Goal: Task Accomplishment & Management: Complete application form

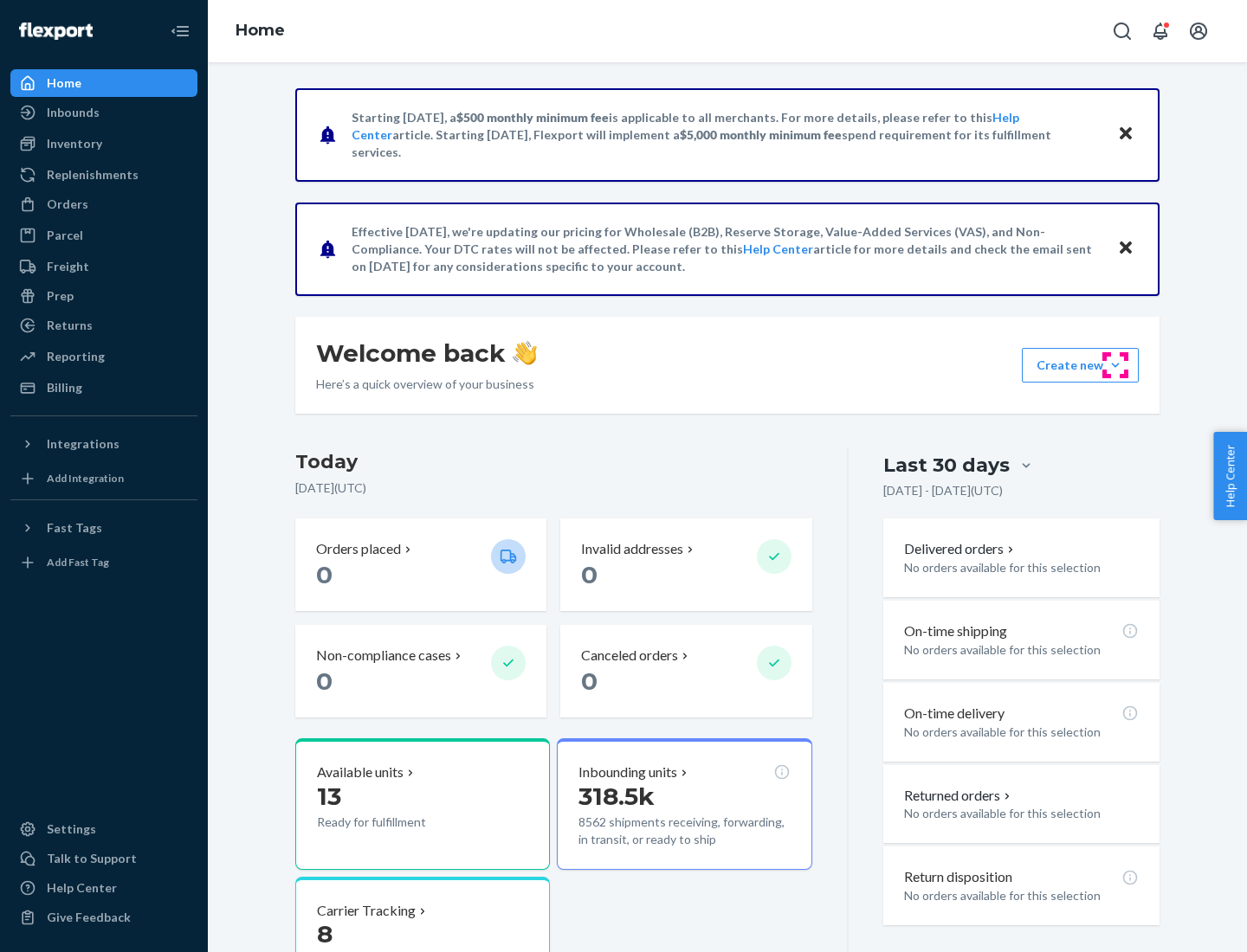
click at [1116, 365] on button "Create new Create new inbound Create new order Create new product" at bounding box center [1080, 365] width 117 height 35
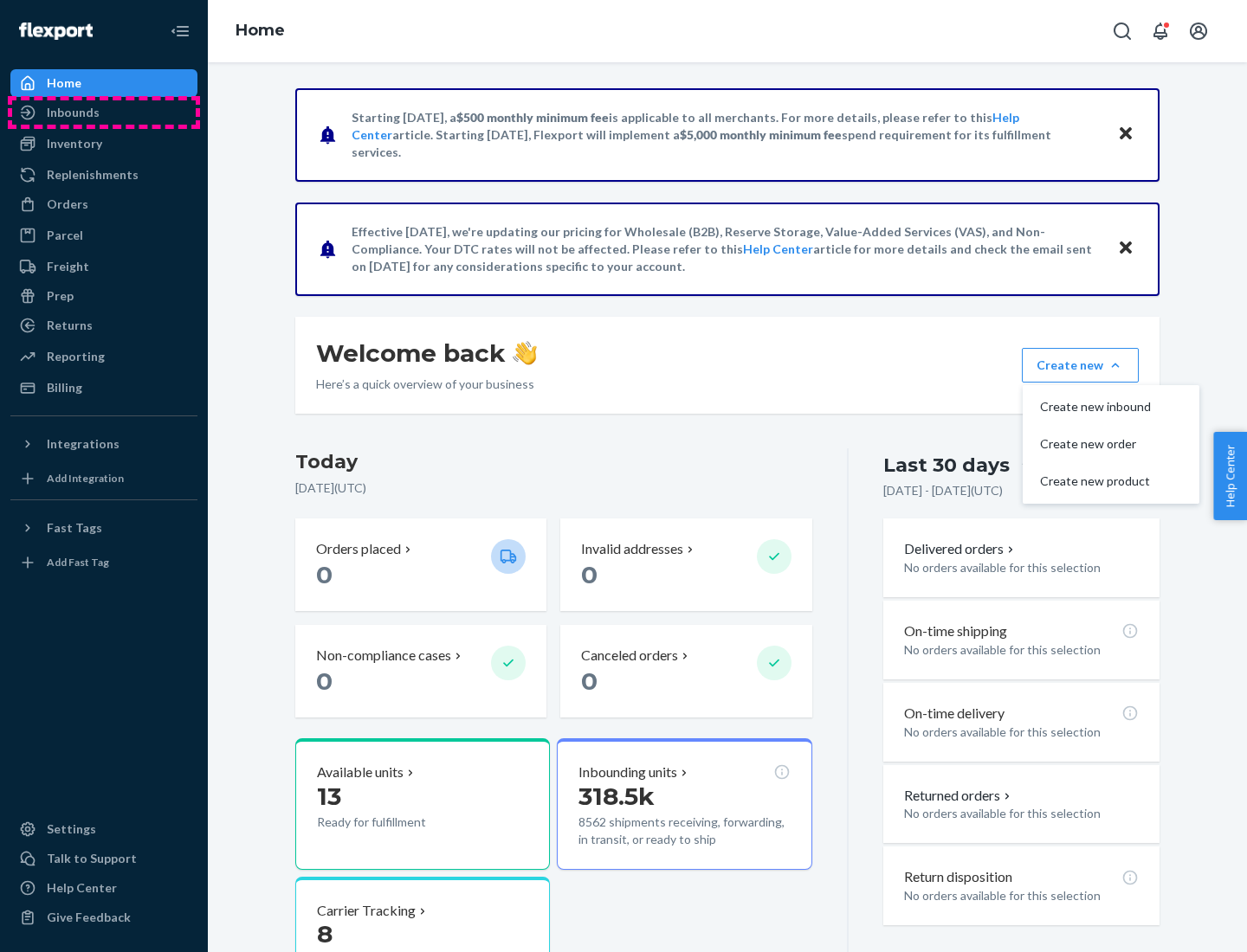
click at [104, 112] on div "Inbounds" at bounding box center [104, 112] width 184 height 24
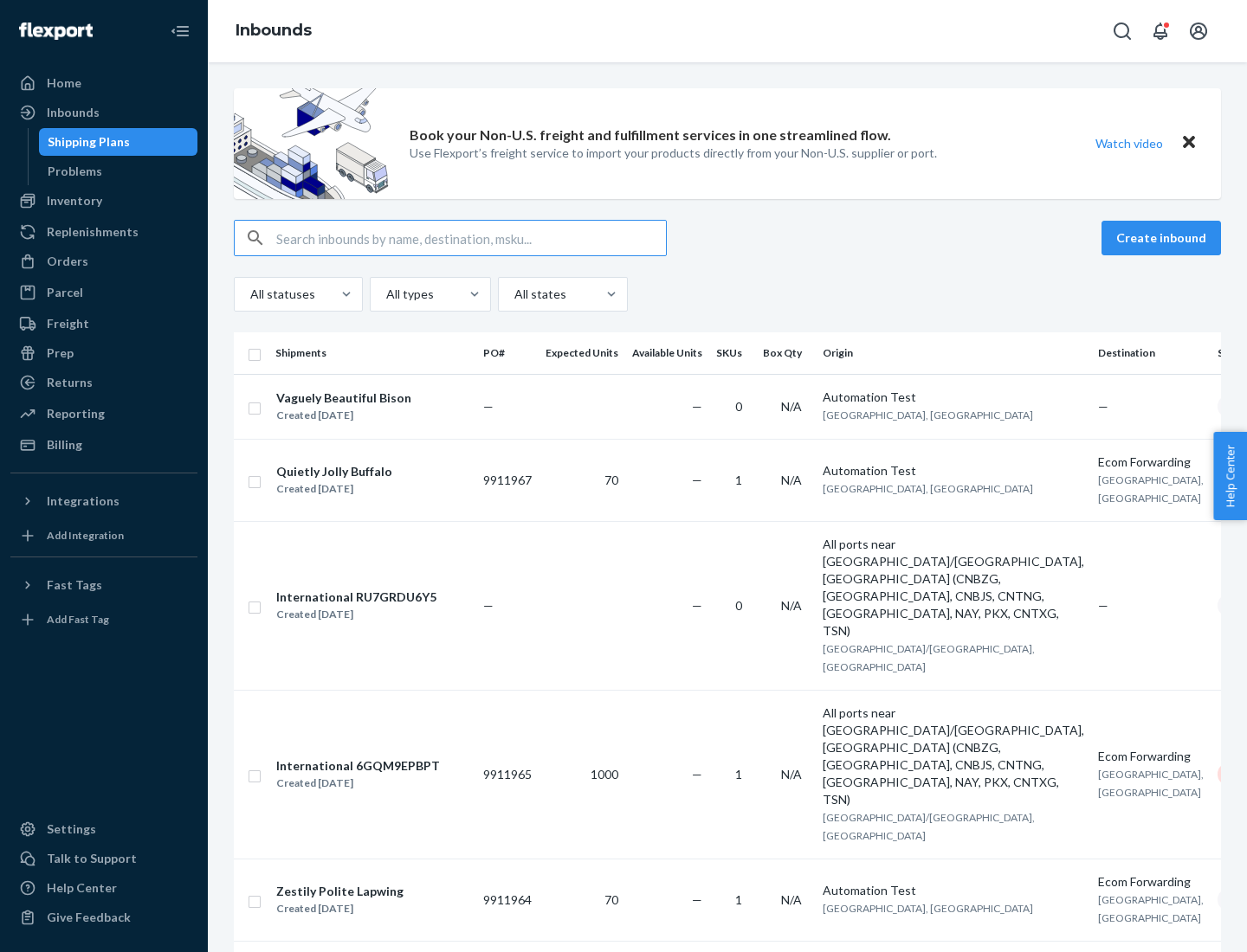
click at [1164, 238] on button "Create inbound" at bounding box center [1162, 238] width 120 height 35
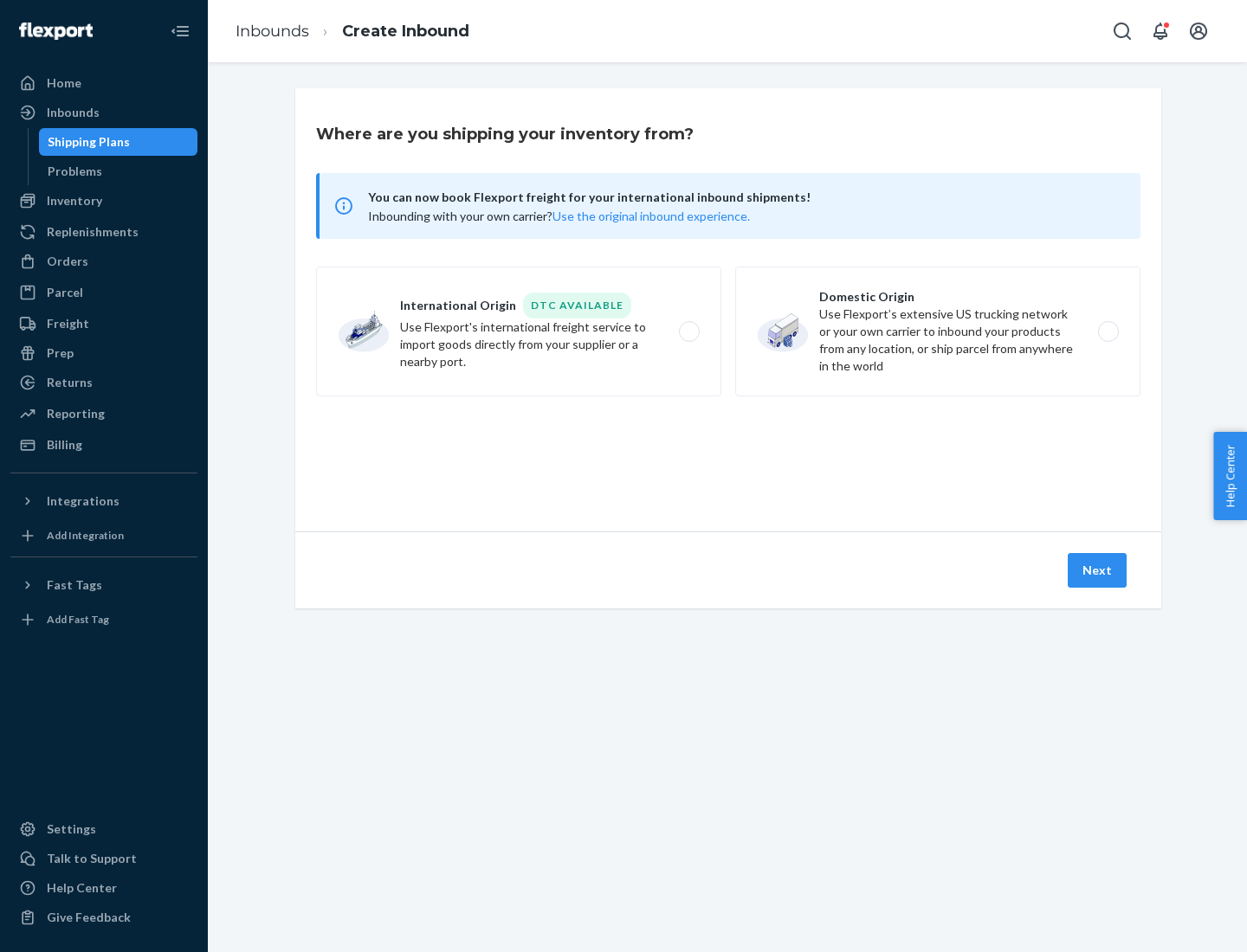
click at [938, 332] on label "Domestic Origin Use Flexport’s extensive US trucking network or your own carrie…" at bounding box center [938, 332] width 405 height 130
click at [1108, 332] on input "Domestic Origin Use Flexport’s extensive US trucking network or your own carrie…" at bounding box center [1114, 332] width 12 height 12
radio input "true"
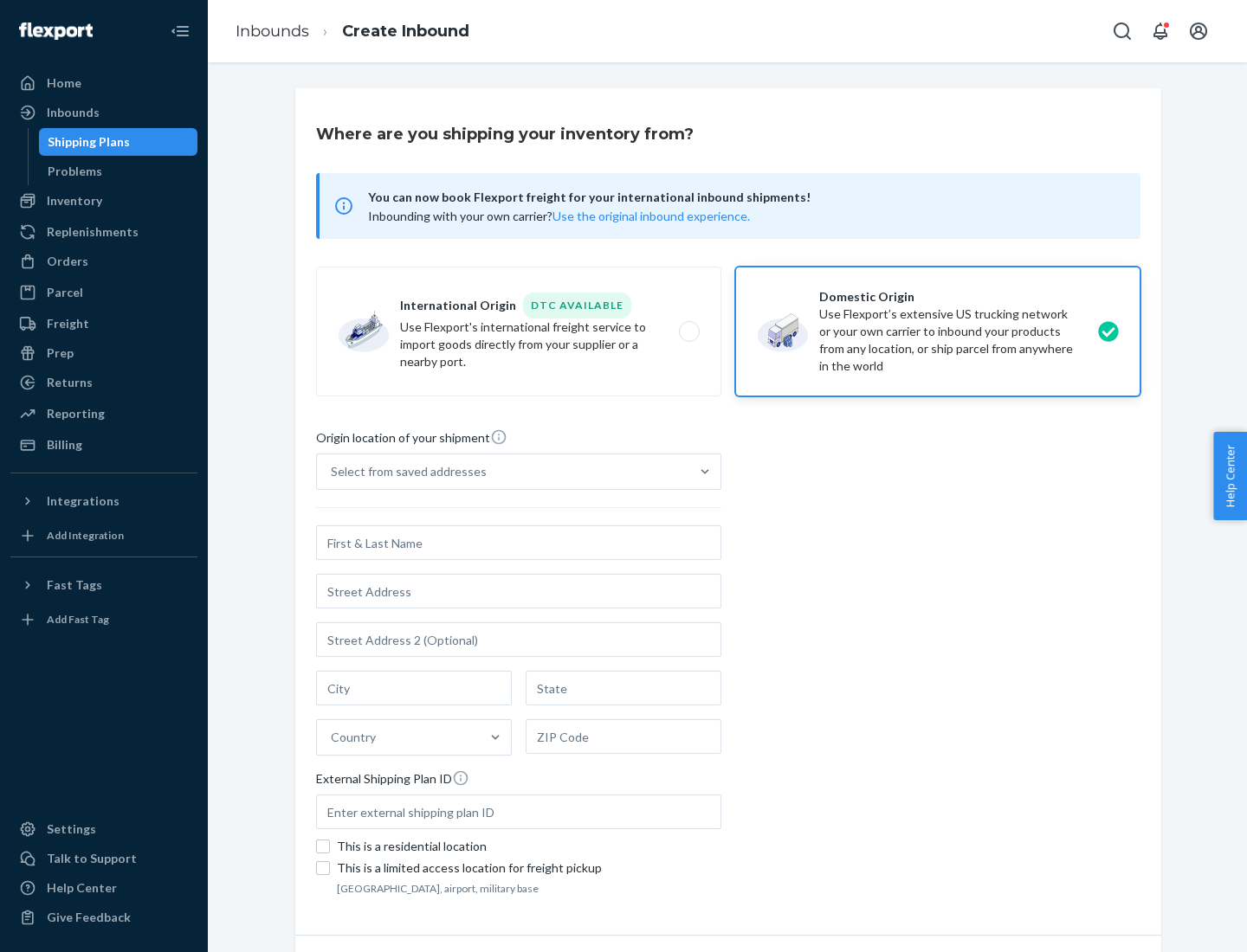
click at [504, 472] on div "Select from saved addresses" at bounding box center [503, 472] width 372 height 35
click at [333, 472] on input "Select from saved addresses" at bounding box center [332, 472] width 2 height 17
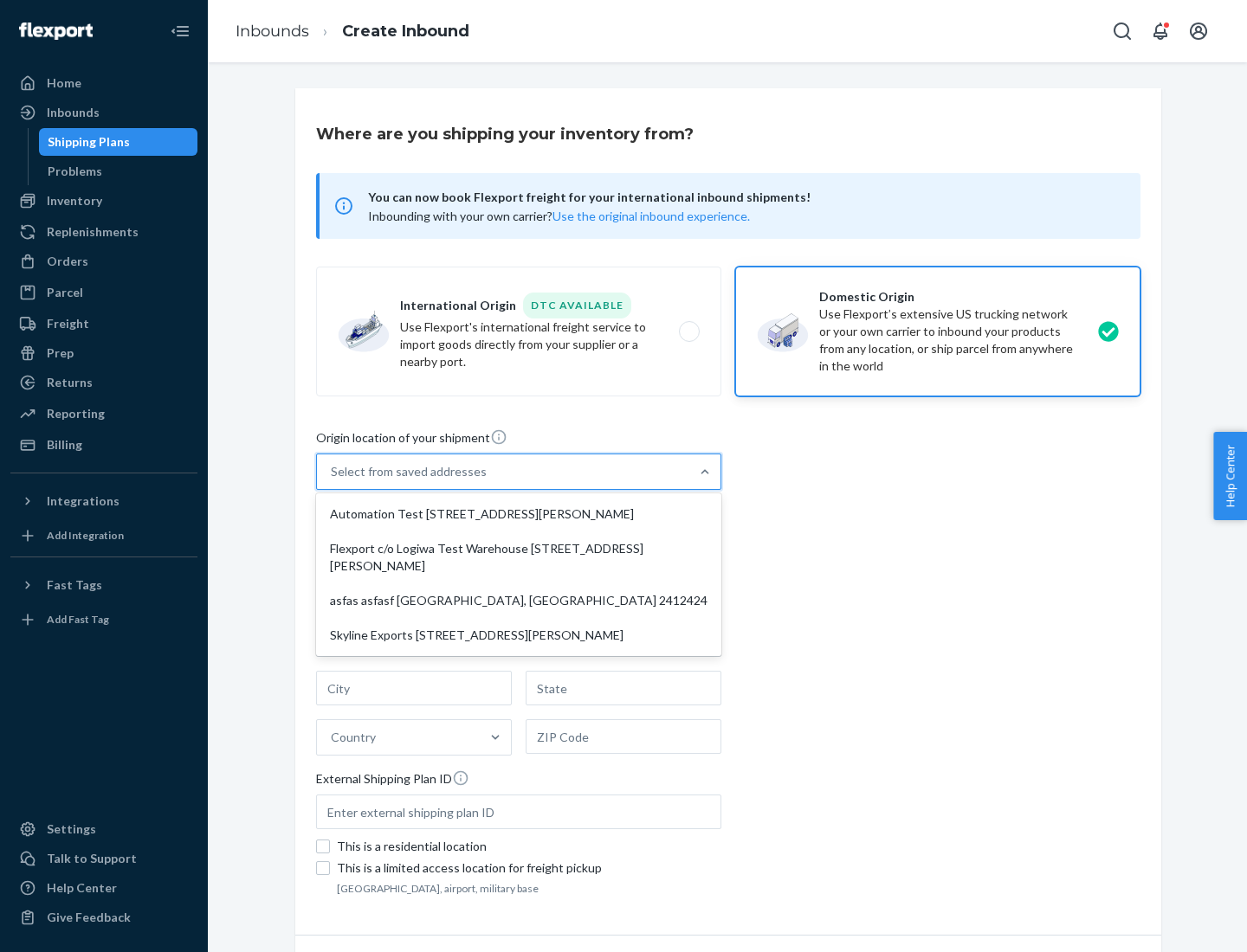
scroll to position [7, 0]
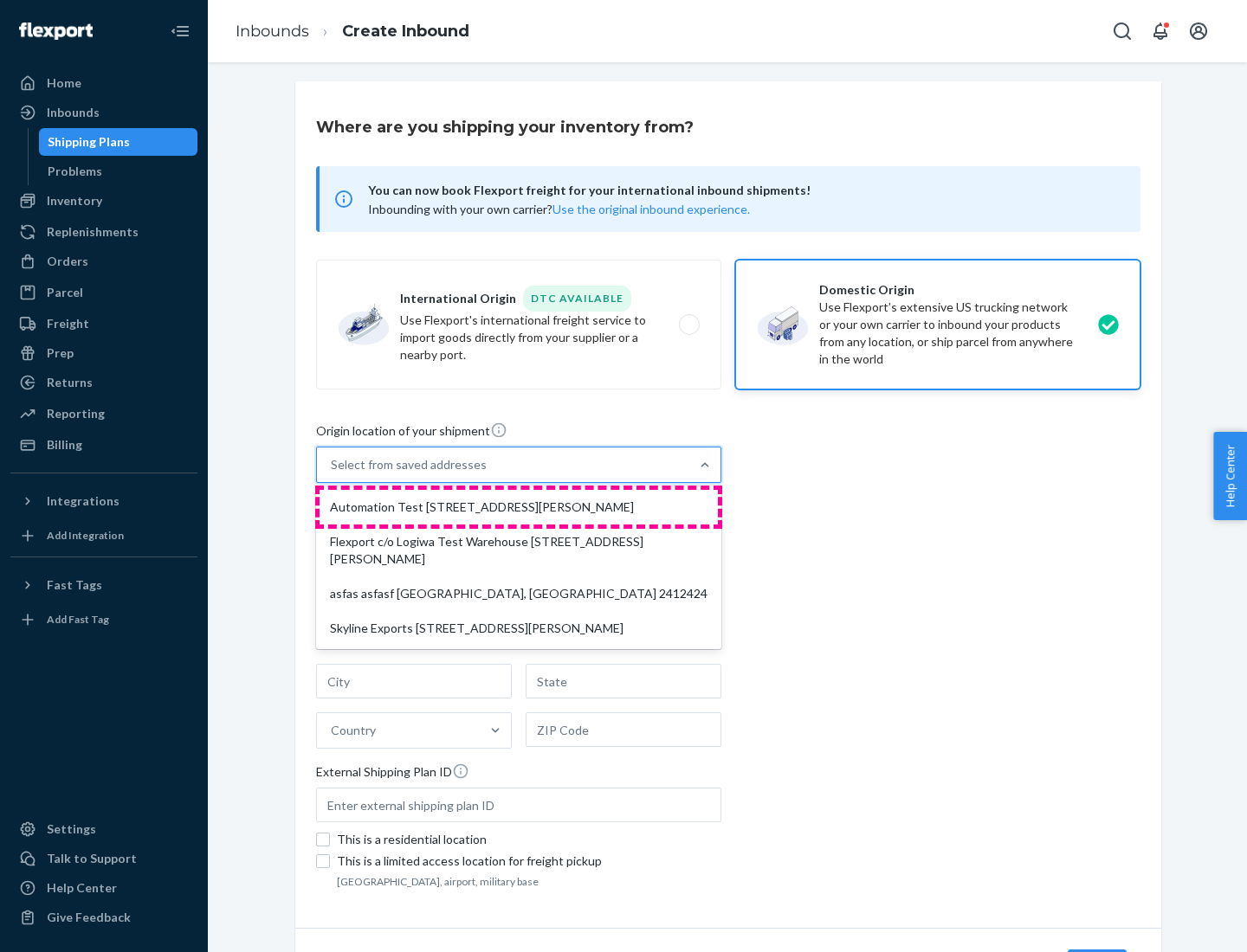
click at [519, 507] on div "Automation Test [STREET_ADDRESS][PERSON_NAME]" at bounding box center [519, 507] width 398 height 35
click at [333, 474] on input "option Automation Test [STREET_ADDRESS][PERSON_NAME] focused, 1 of 4. 4 results…" at bounding box center [332, 465] width 2 height 17
type input "Automation Test"
type input "9th Floor"
type input "[GEOGRAPHIC_DATA]"
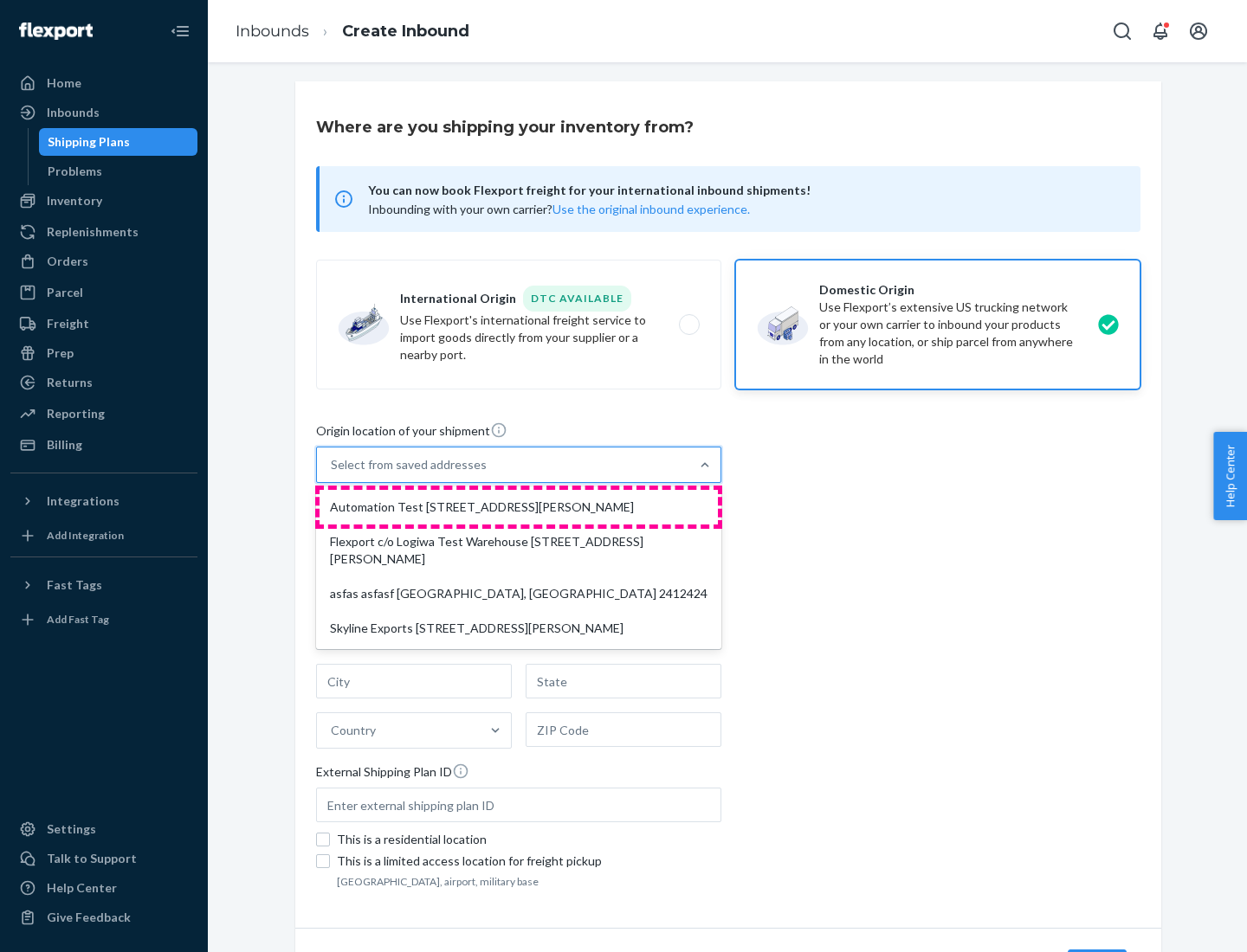
type input "CA"
type input "94104"
type input "[STREET_ADDRESS][PERSON_NAME]"
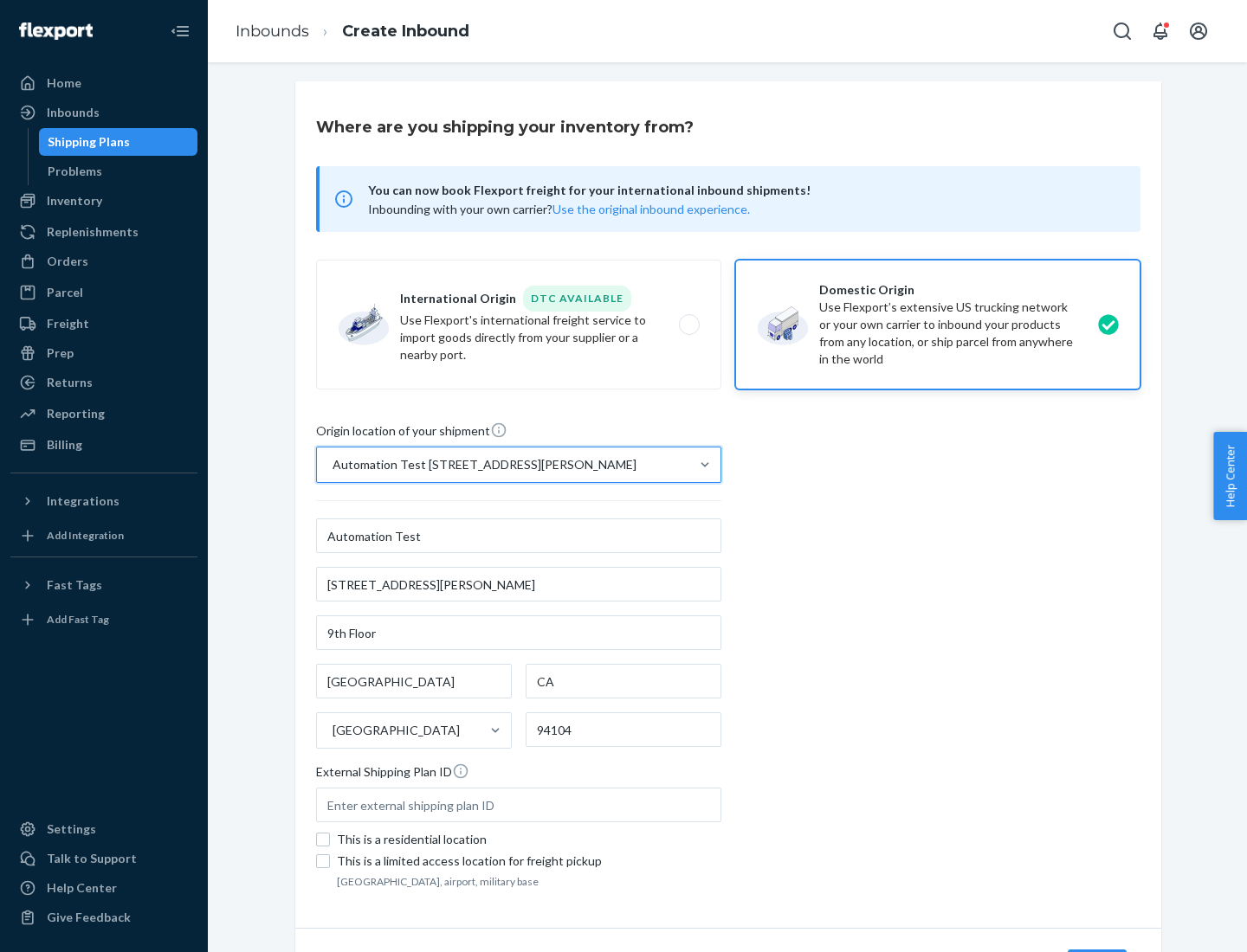
scroll to position [101, 0]
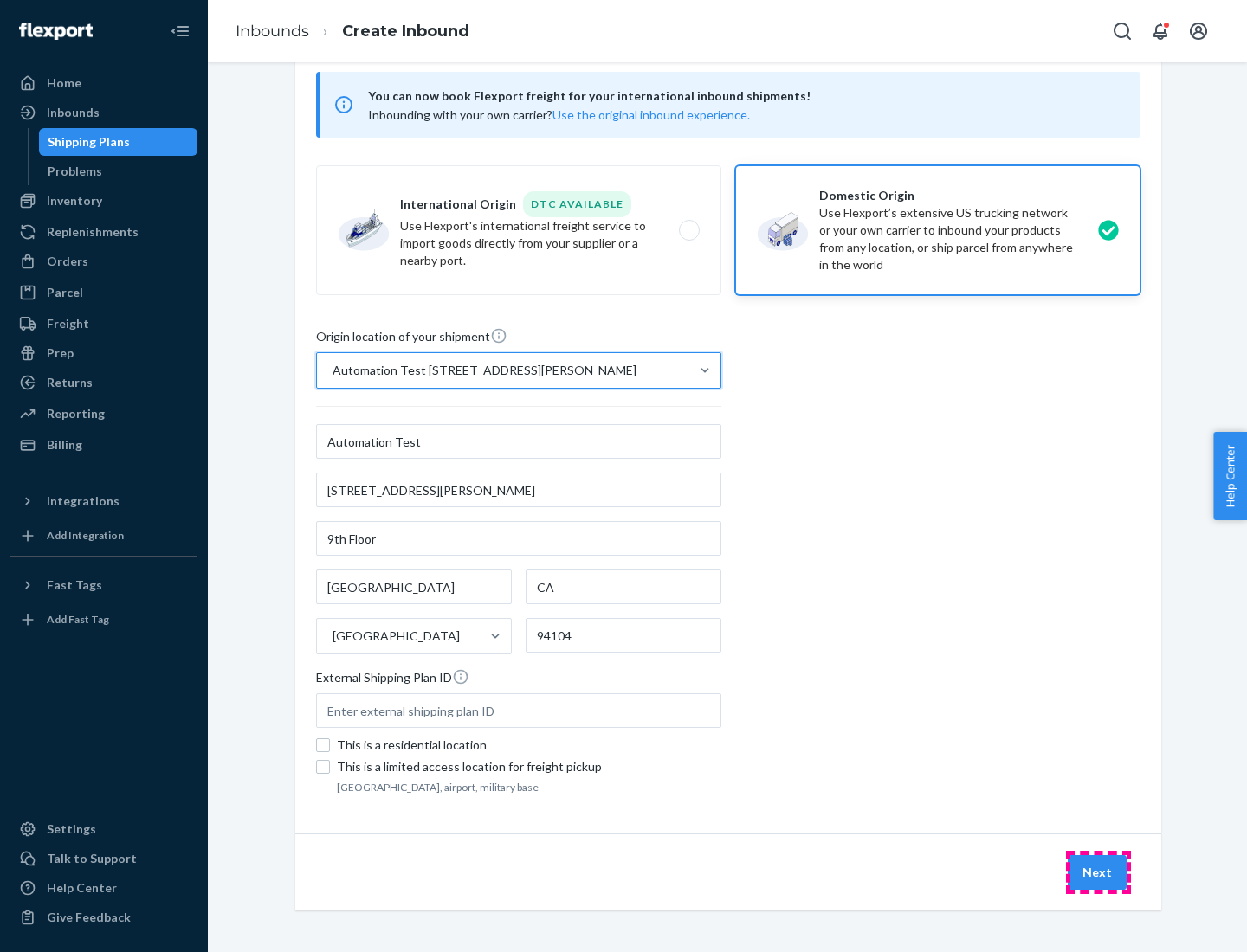
click at [1098, 873] on button "Next" at bounding box center [1097, 873] width 59 height 35
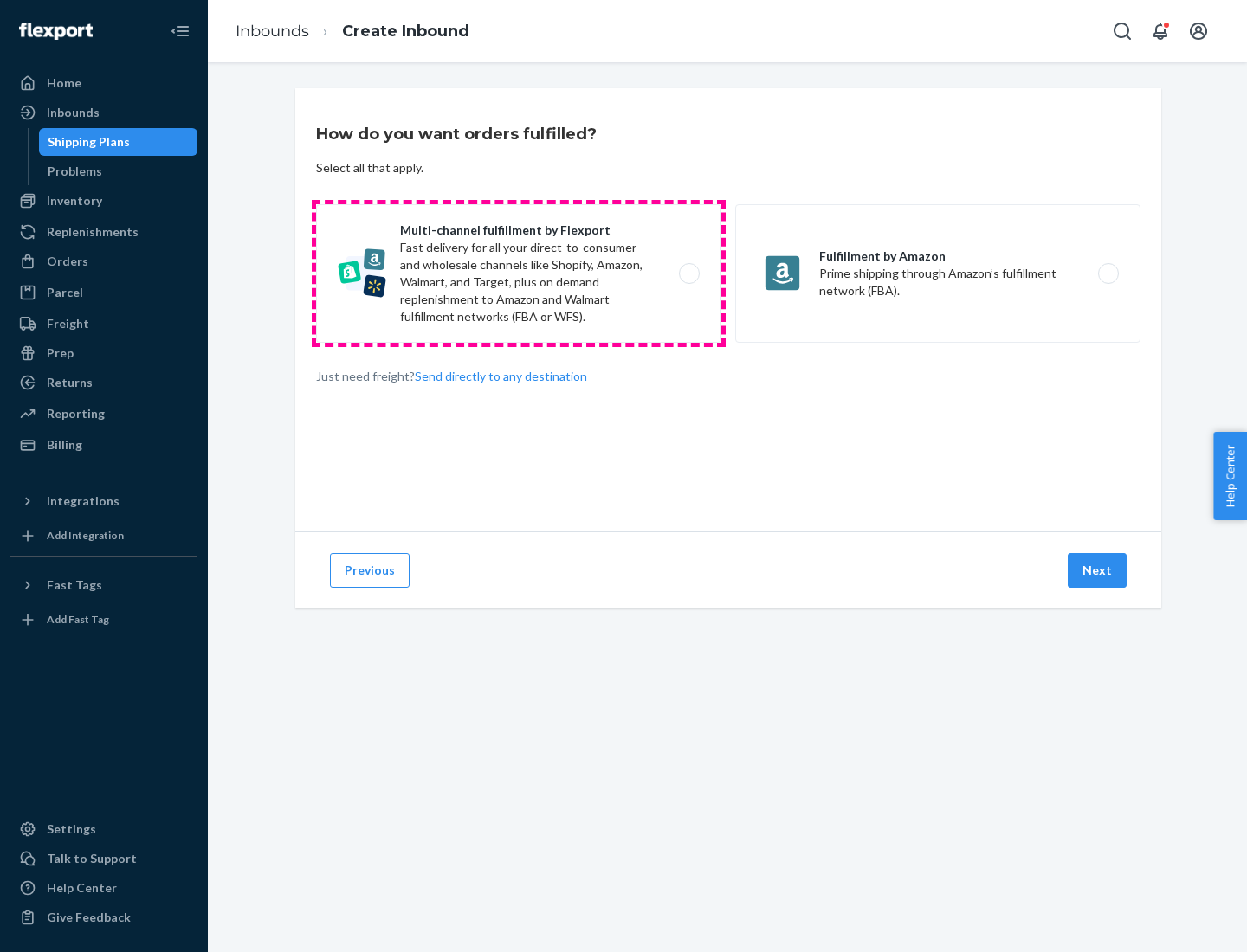
click at [519, 274] on label "Multi-channel fulfillment by Flexport Fast delivery for all your direct-to-cons…" at bounding box center [518, 273] width 405 height 138
click at [688, 274] on input "Multi-channel fulfillment by Flexport Fast delivery for all your direct-to-cons…" at bounding box center [694, 274] width 12 height 12
radio input "true"
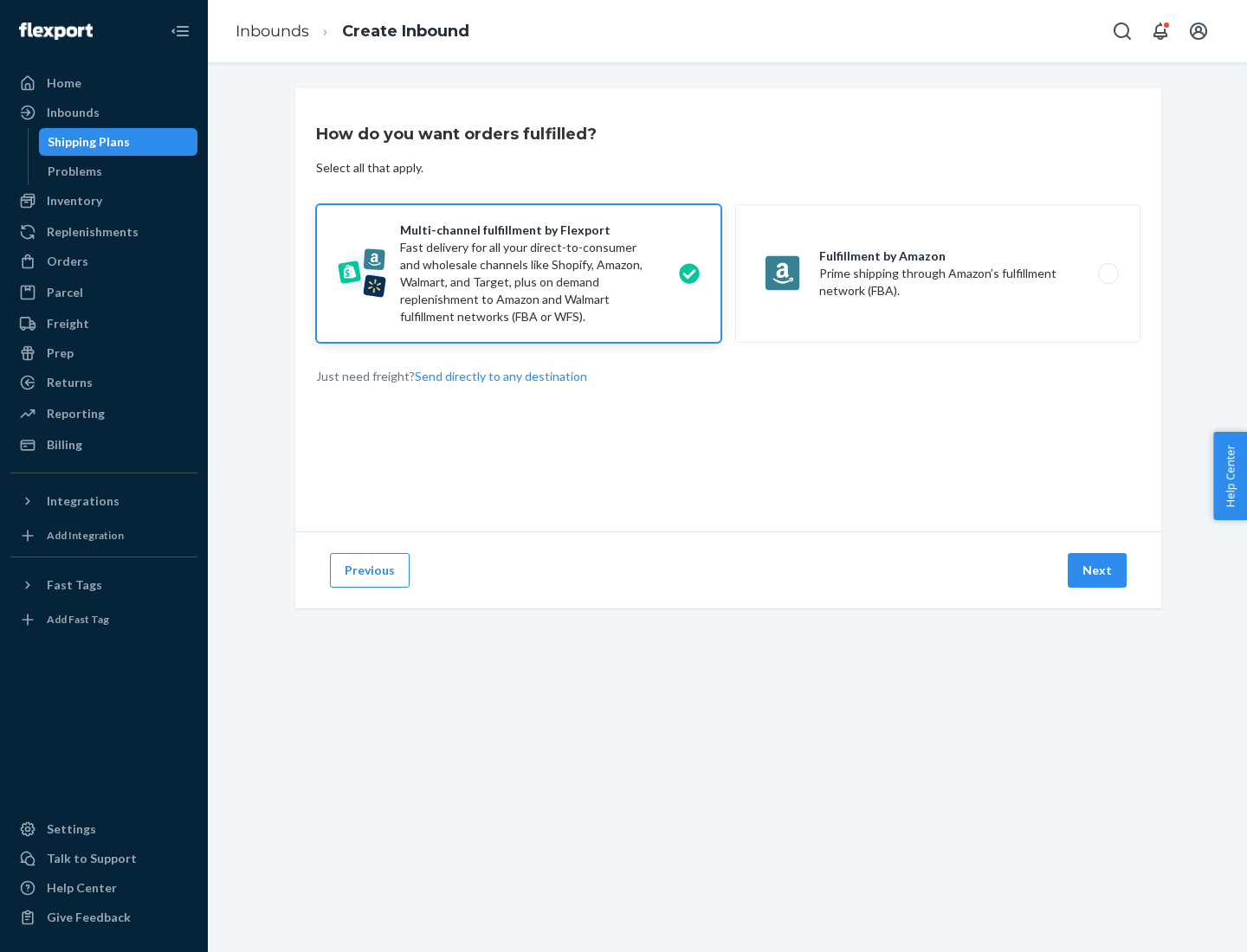
click at [1098, 570] on button "Next" at bounding box center [1097, 570] width 59 height 35
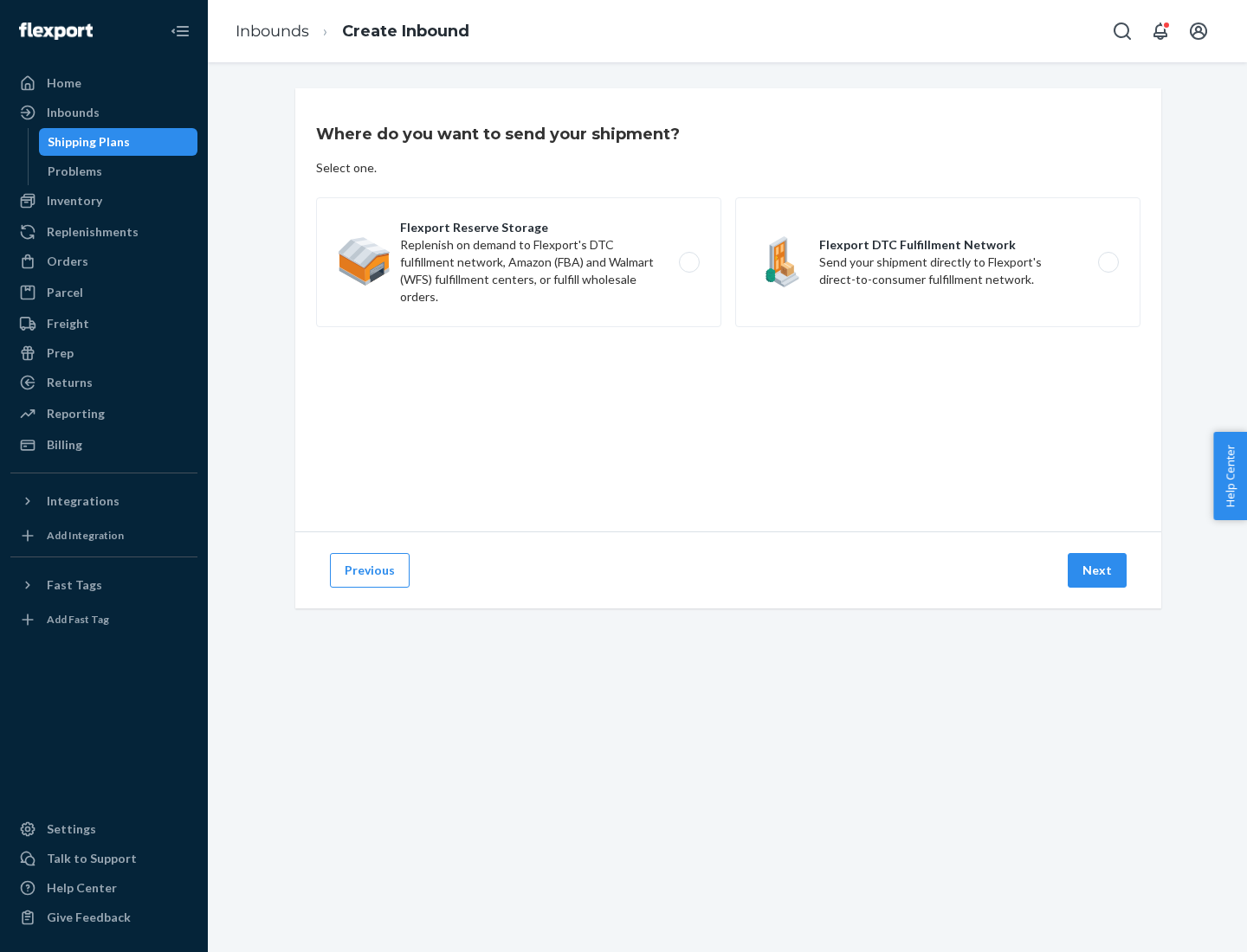
click at [938, 262] on label "Flexport DTC Fulfillment Network Send your shipment directly to Flexport's dire…" at bounding box center [938, 262] width 405 height 130
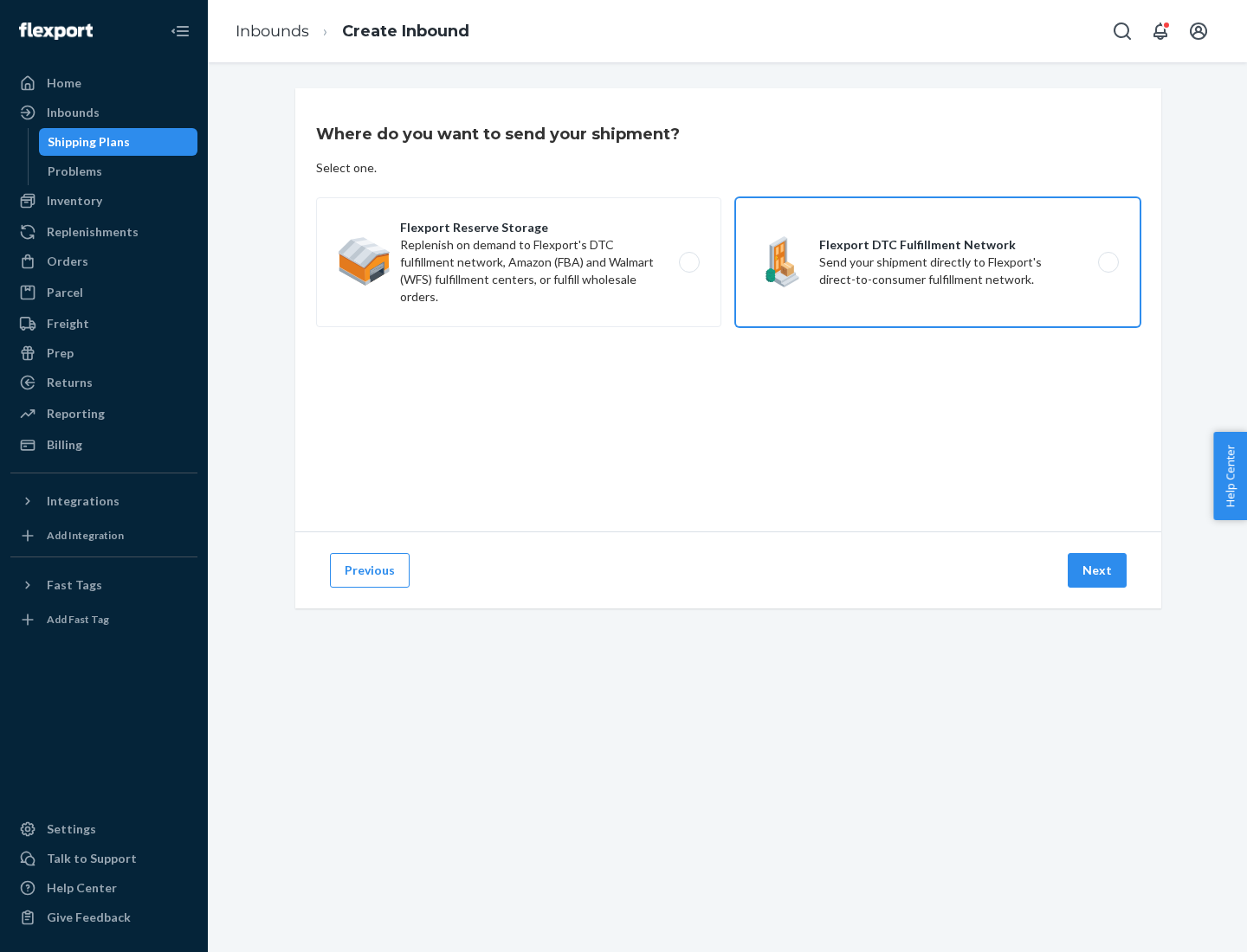
click at [1108, 262] on input "Flexport DTC Fulfillment Network Send your shipment directly to Flexport's dire…" at bounding box center [1114, 263] width 12 height 12
radio input "true"
click at [1098, 570] on button "Next" at bounding box center [1097, 570] width 59 height 35
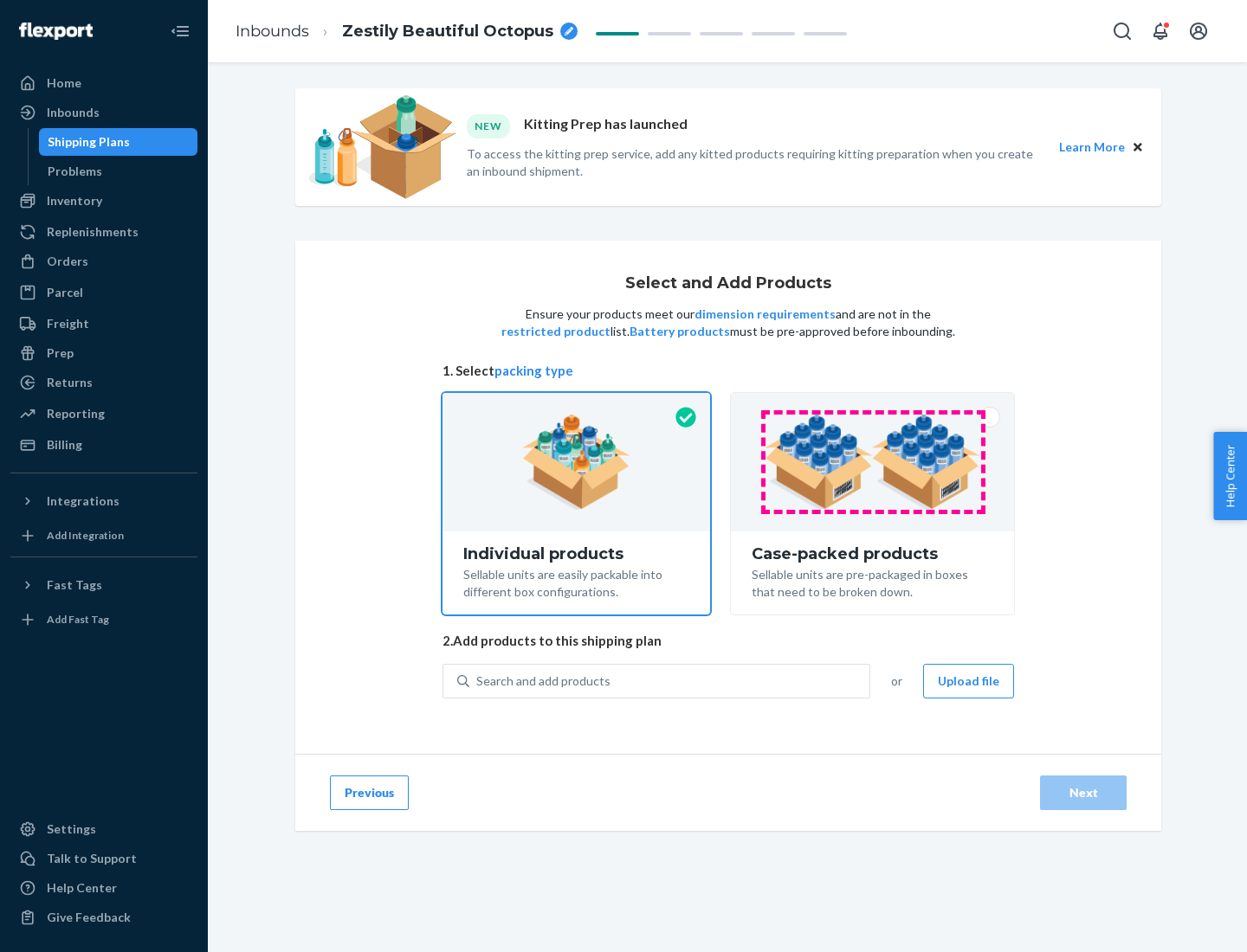
click at [873, 462] on img at bounding box center [872, 462] width 216 height 96
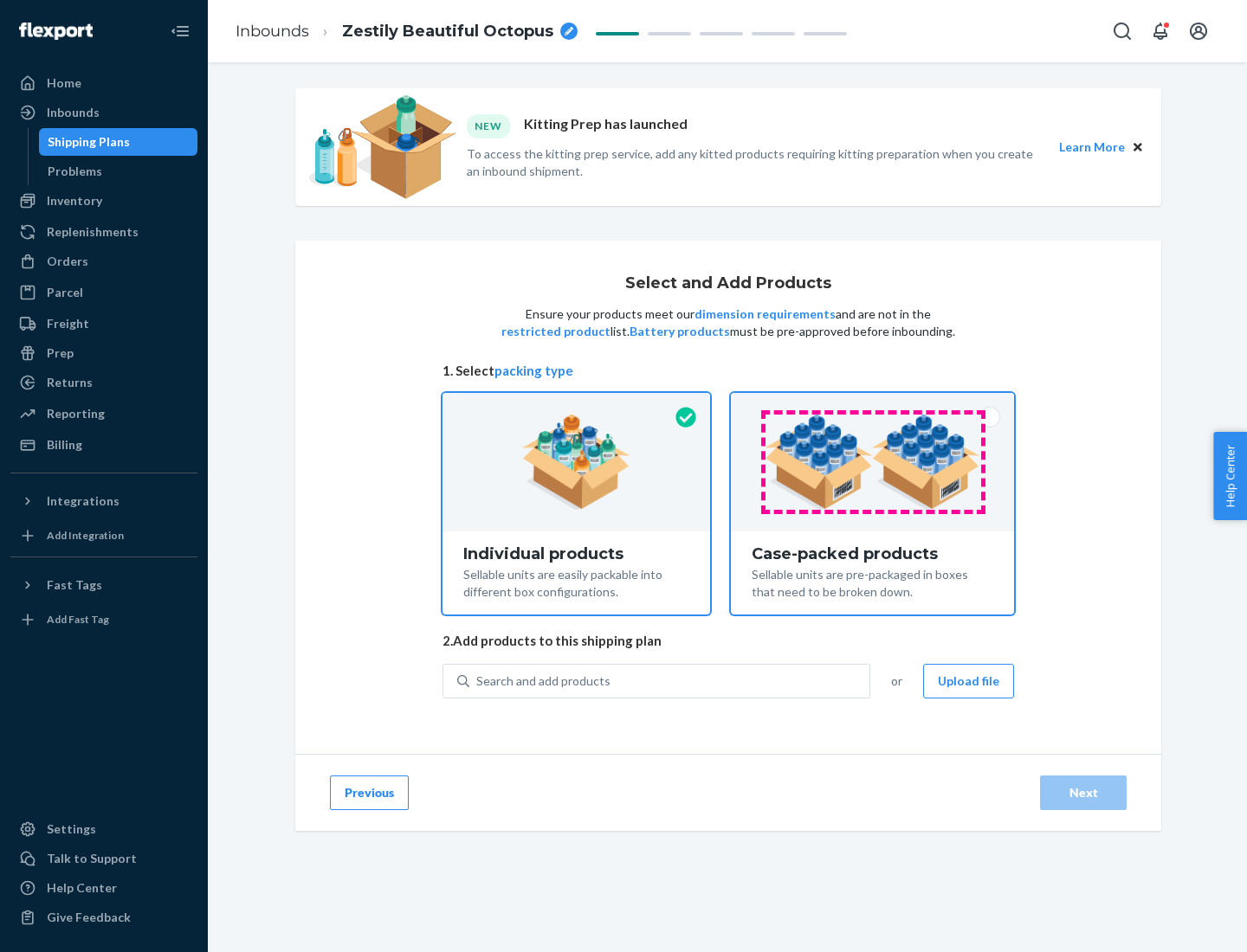
click at [873, 404] on input "Case-packed products Sellable units are pre-packaged in boxes that need to be b…" at bounding box center [873, 399] width 12 height 12
radio input "true"
radio input "false"
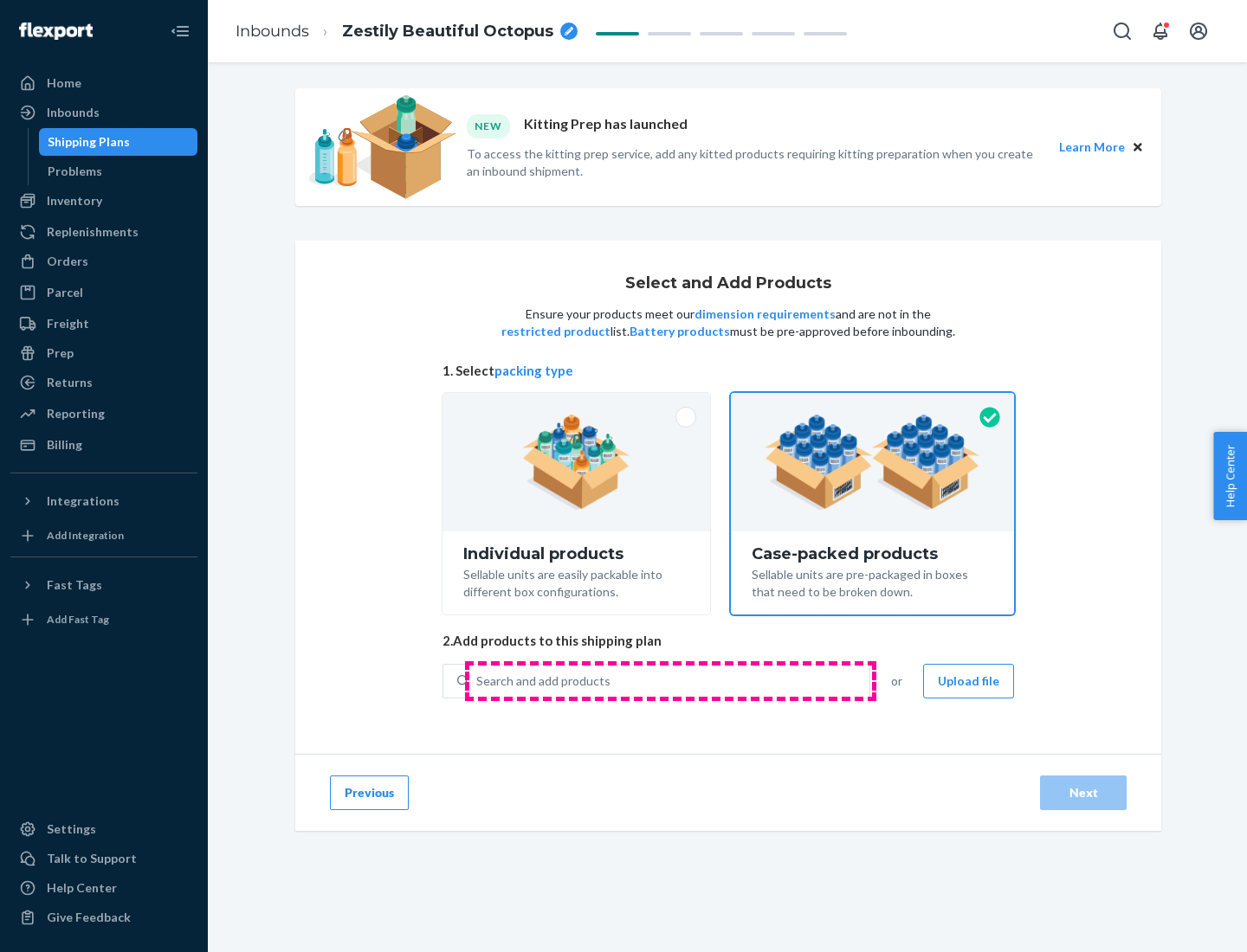
click at [670, 680] on div "Search and add products" at bounding box center [670, 681] width 400 height 31
click at [478, 680] on input "Search and add products" at bounding box center [478, 681] width 2 height 17
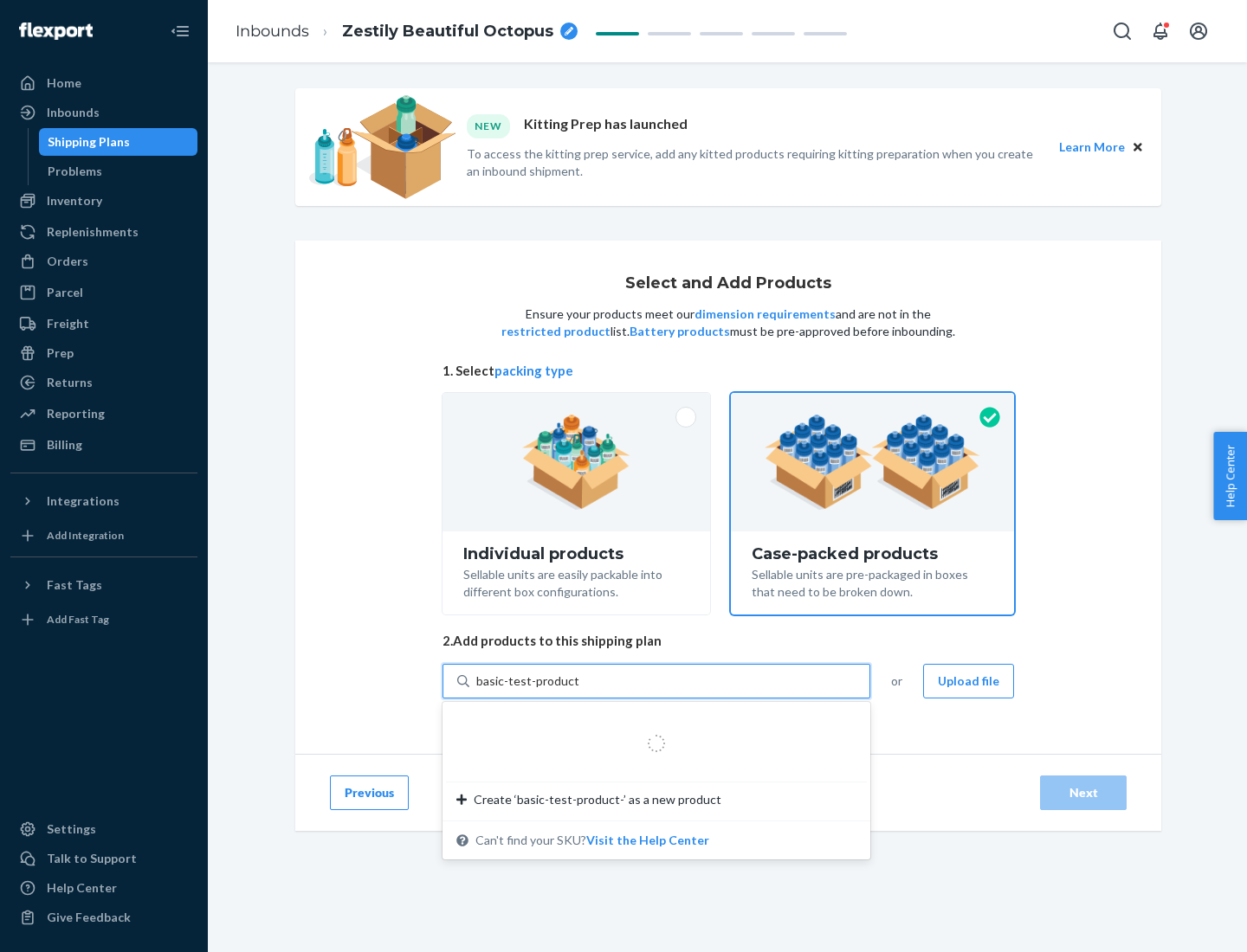
type input "basic-test-product-1"
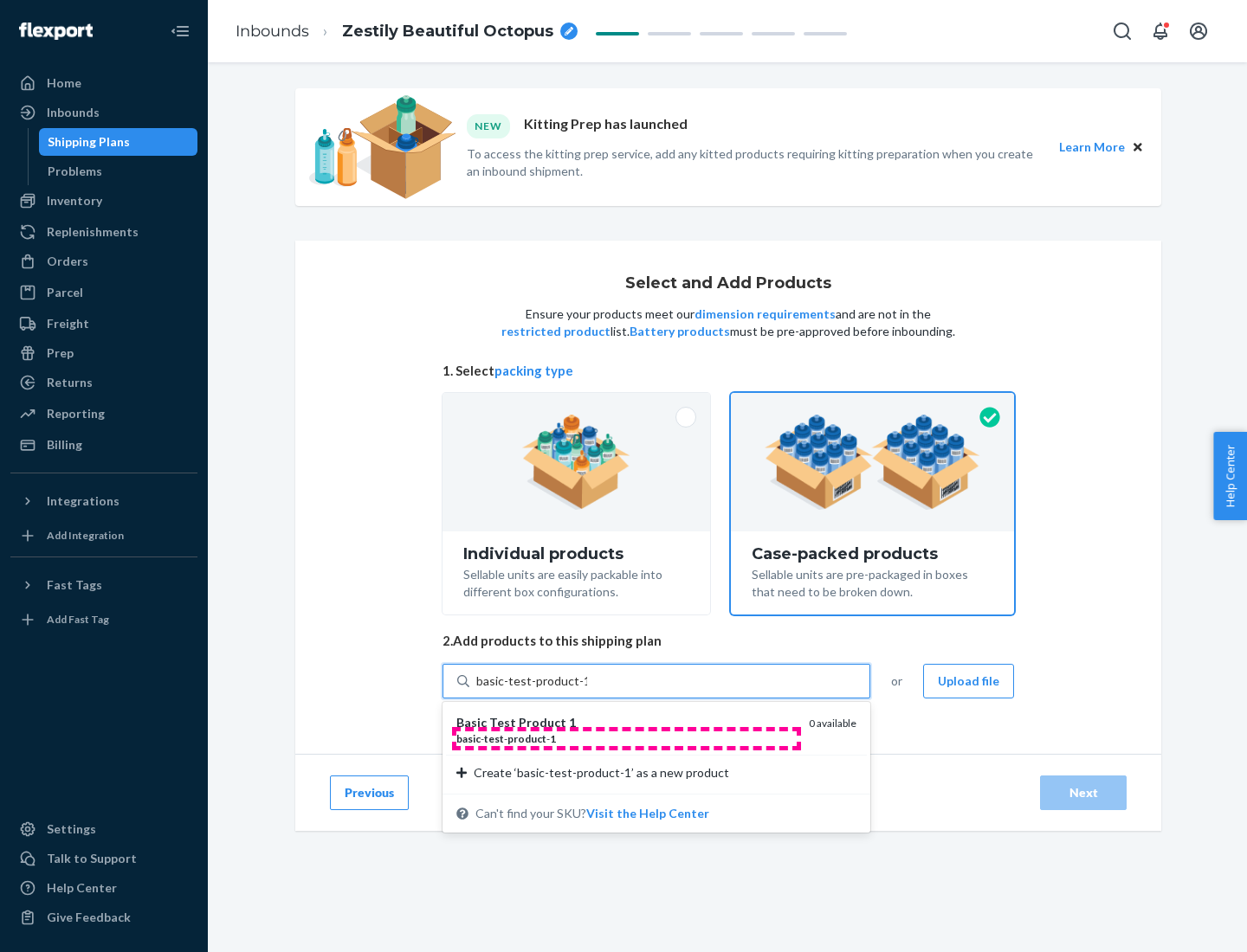
click at [626, 738] on div "basic - test - product - 1" at bounding box center [625, 738] width 338 height 14
click at [587, 690] on input "basic-test-product-1" at bounding box center [532, 681] width 111 height 17
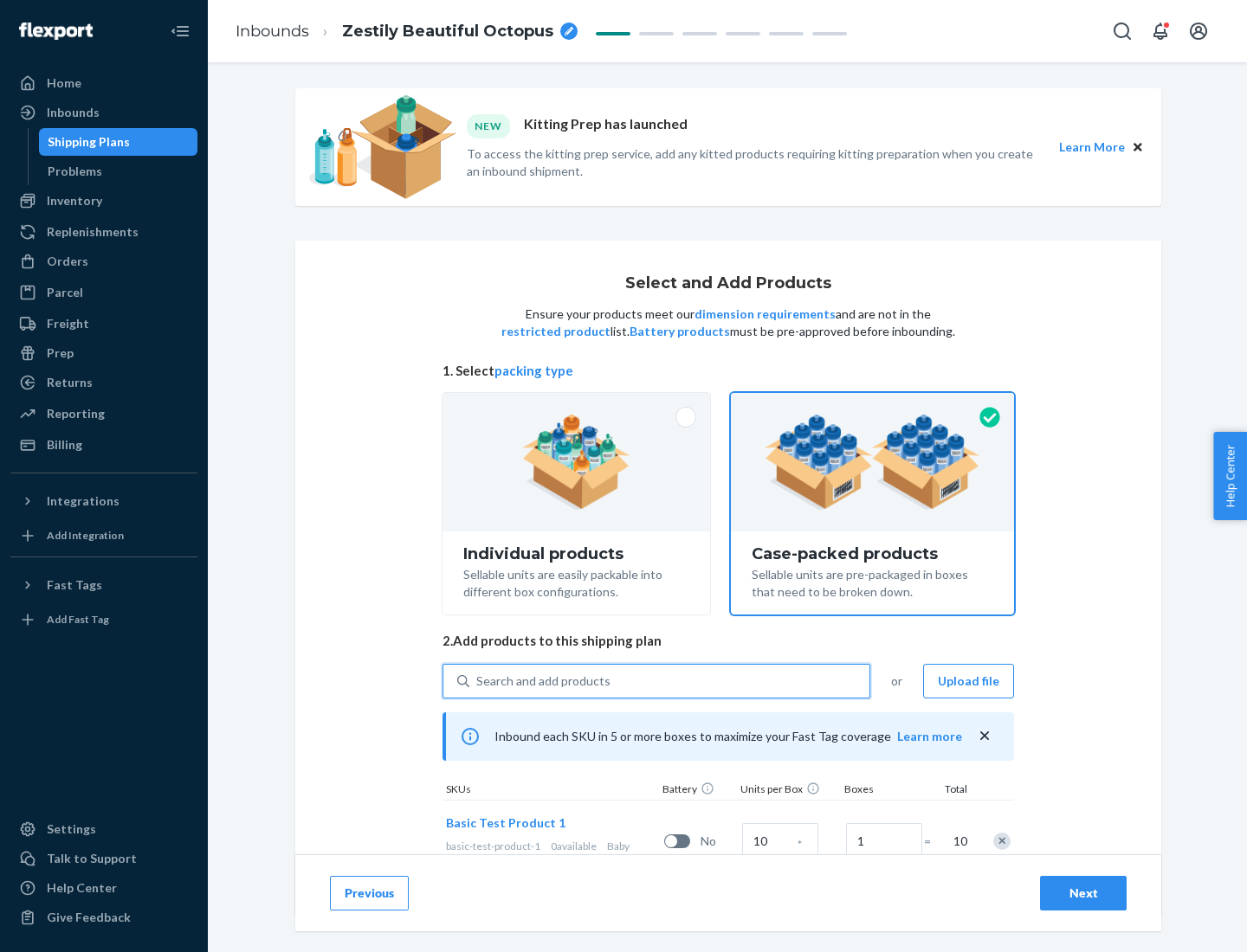
scroll to position [63, 0]
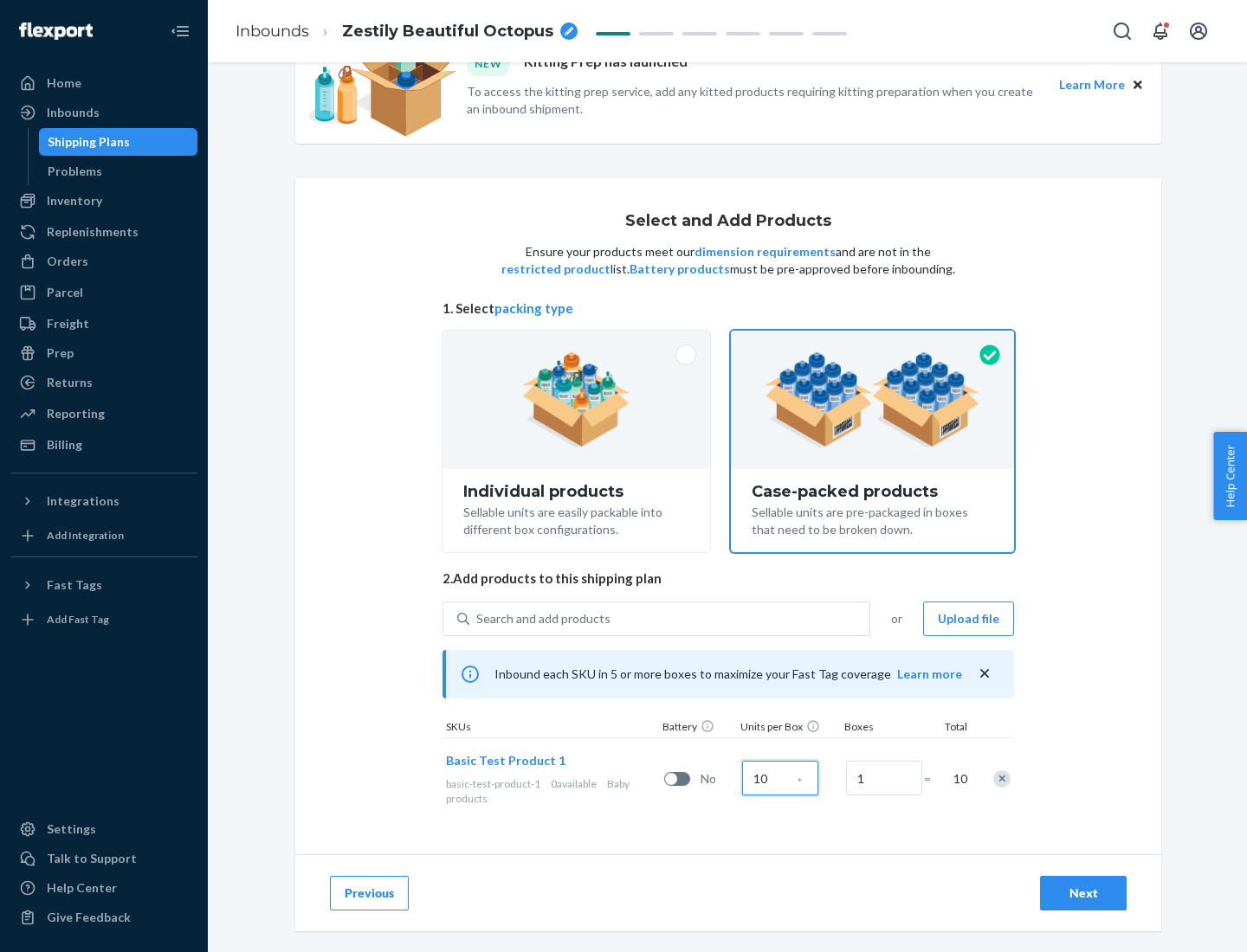
type input "10"
type input "7"
click at [1084, 894] on div "Next" at bounding box center [1083, 894] width 57 height 17
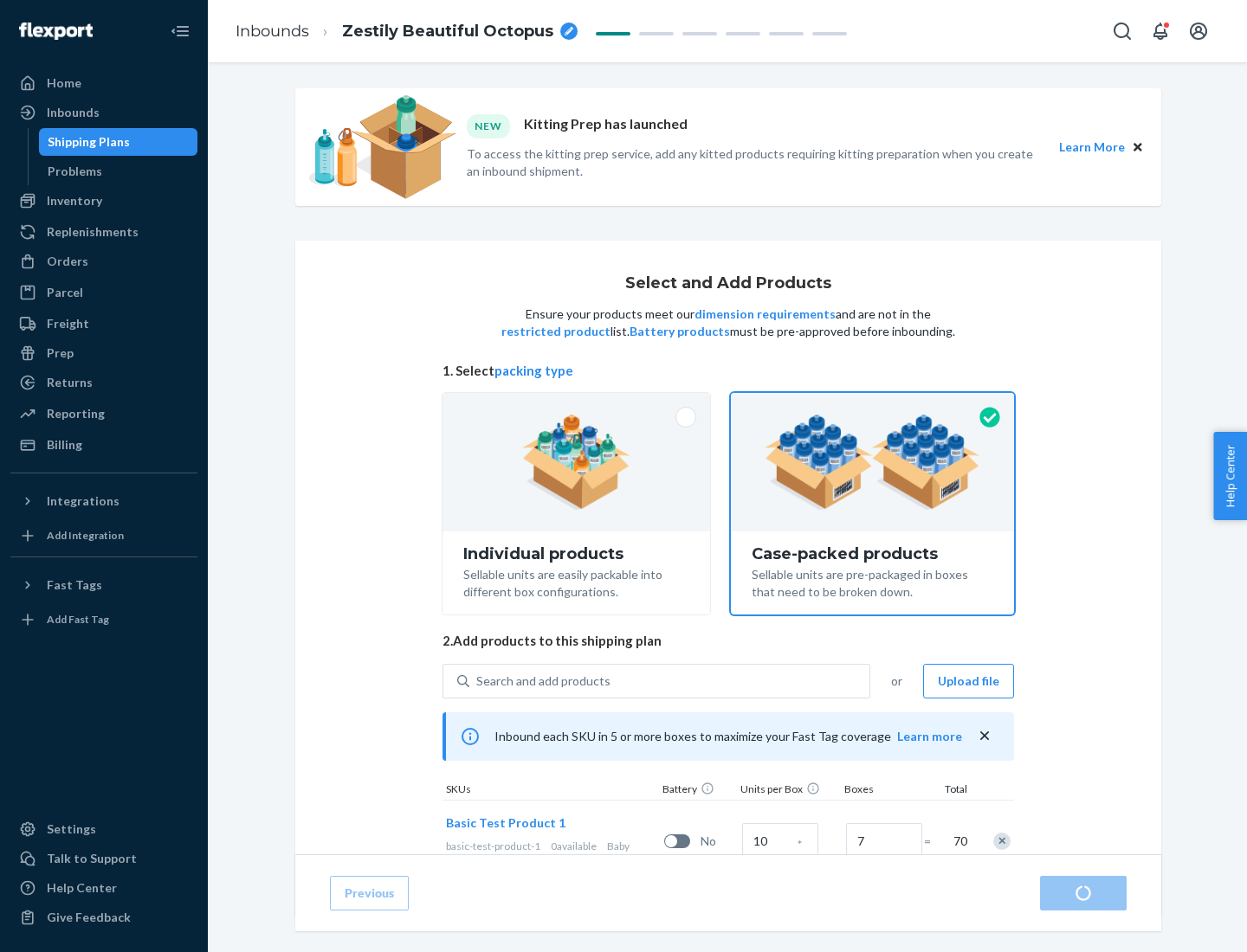
radio input "true"
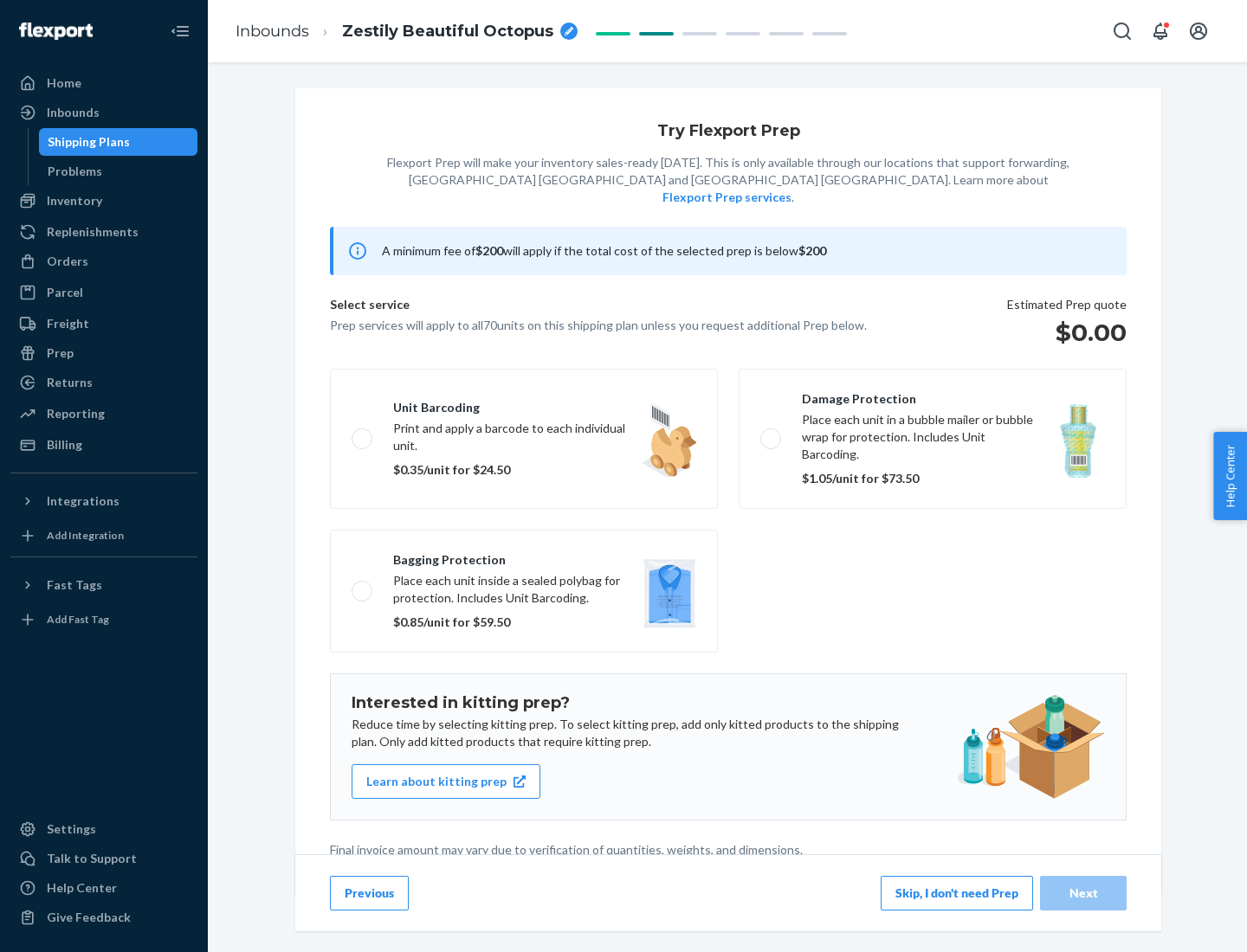
scroll to position [4, 0]
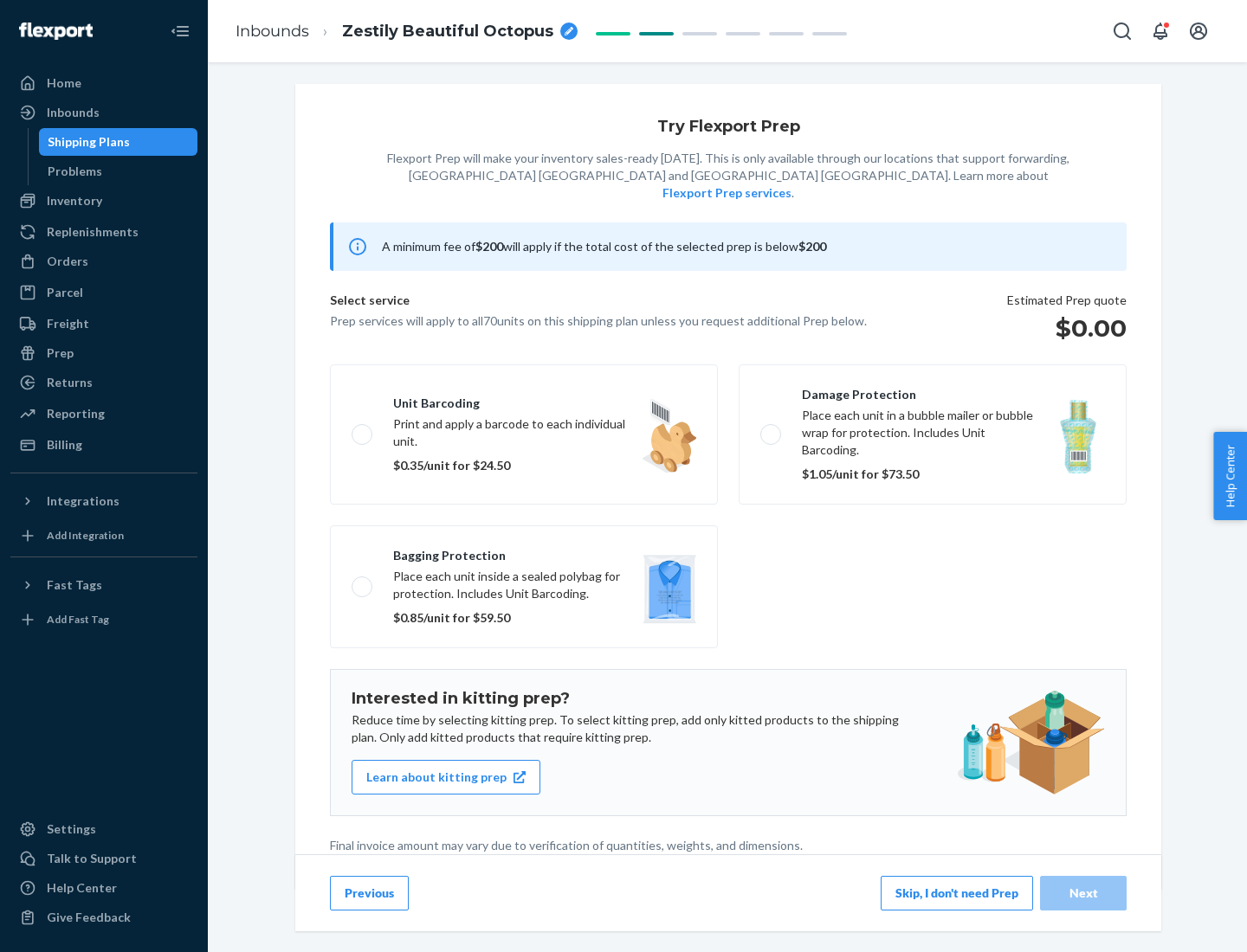
click at [957, 893] on button "Skip, I don't need Prep" at bounding box center [957, 894] width 153 height 35
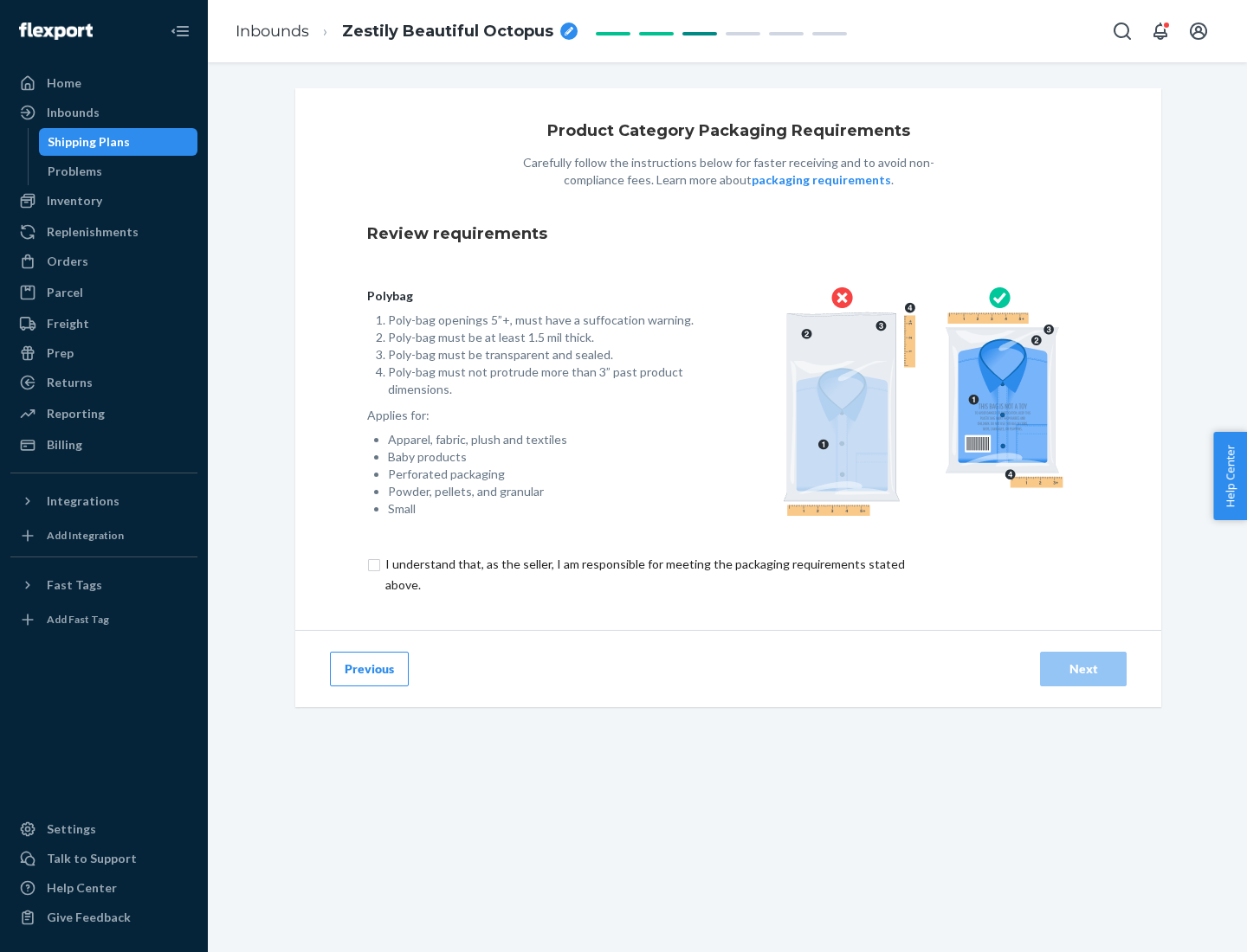
click at [644, 574] on input "checkbox" at bounding box center [655, 574] width 576 height 42
checkbox input "true"
click at [1084, 669] on div "Next" at bounding box center [1083, 670] width 57 height 17
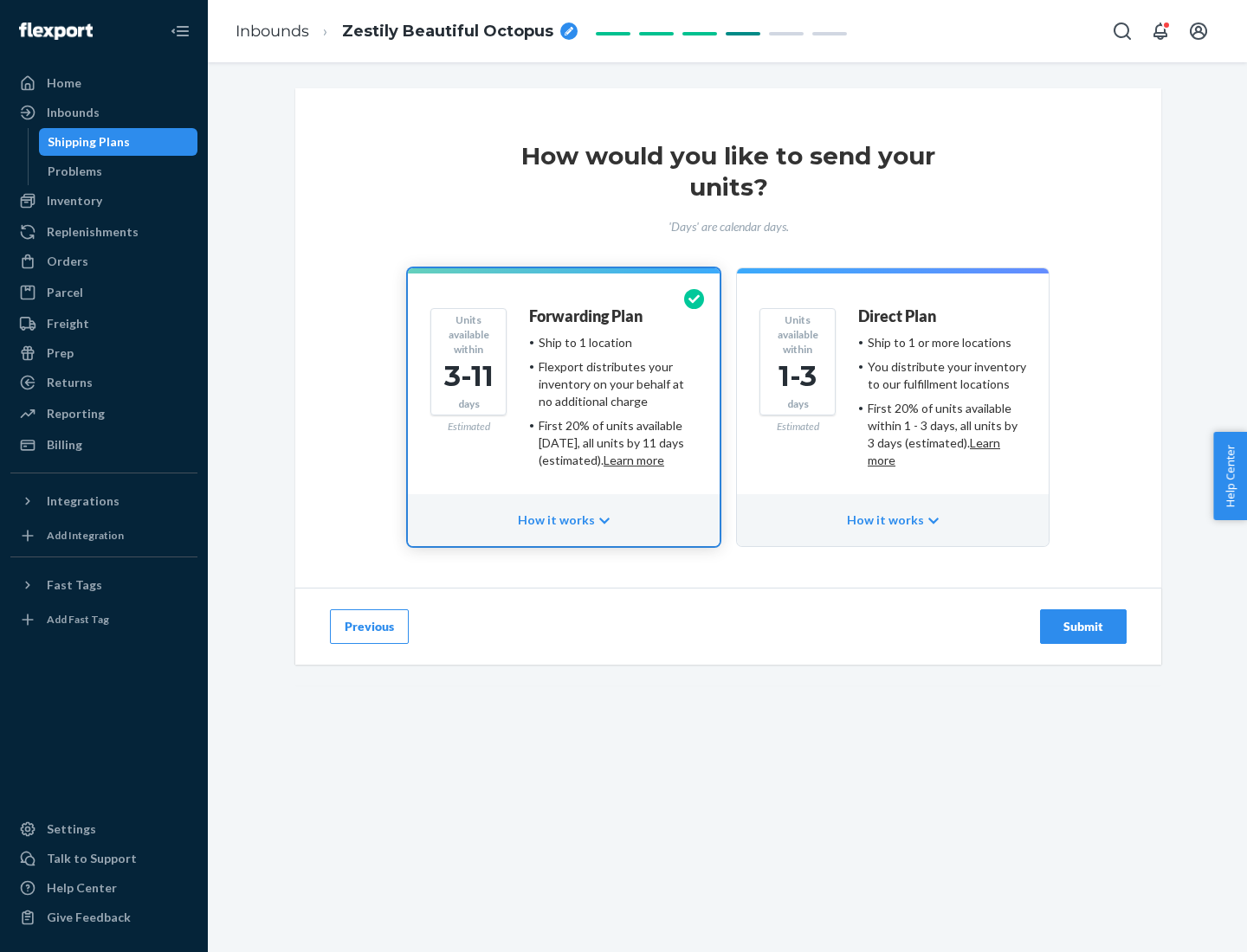
click at [893, 395] on ul "Ship to 1 or more locations You distribute your inventory to our fulfillment lo…" at bounding box center [942, 402] width 168 height 135
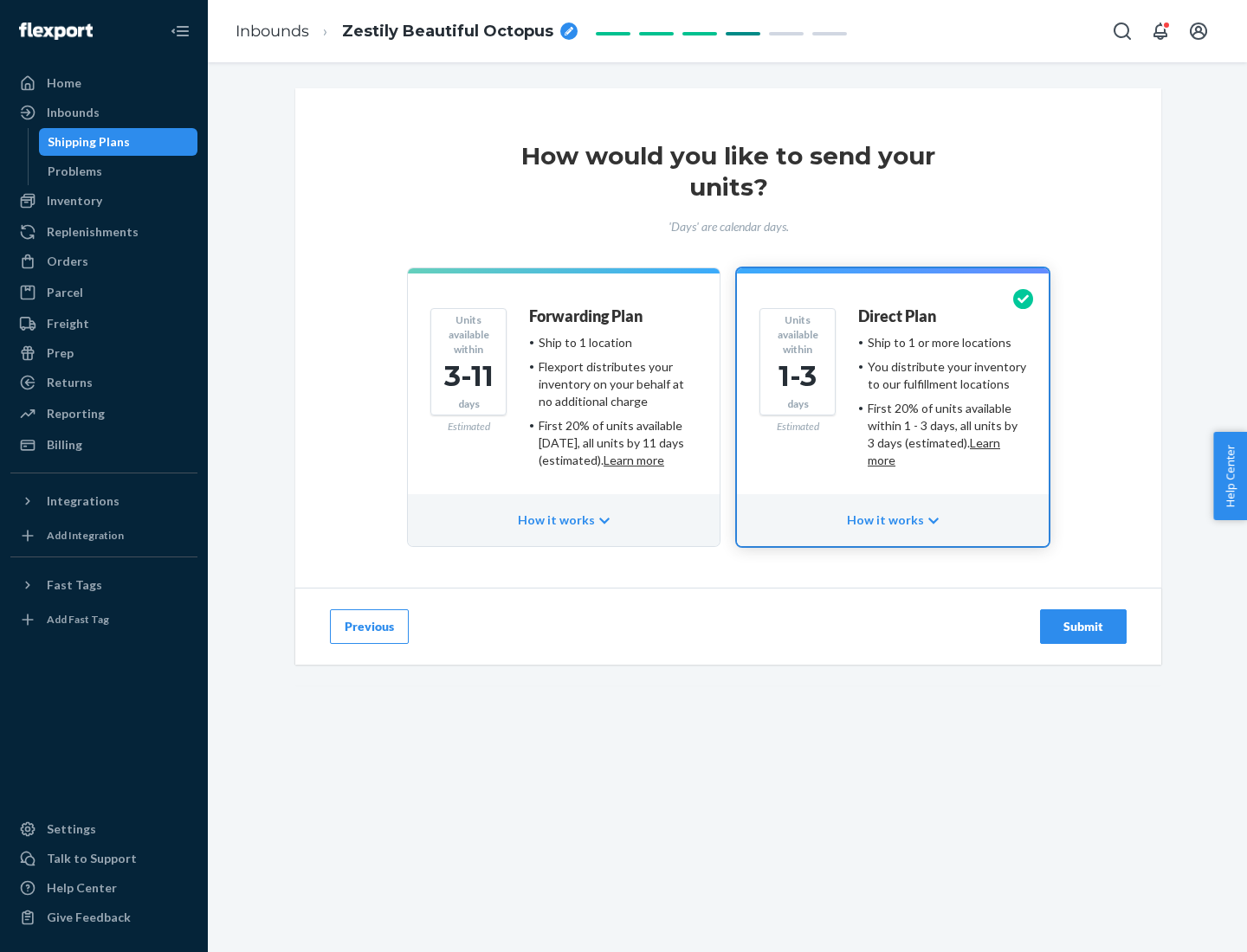
click at [1084, 627] on div "Submit" at bounding box center [1083, 627] width 57 height 17
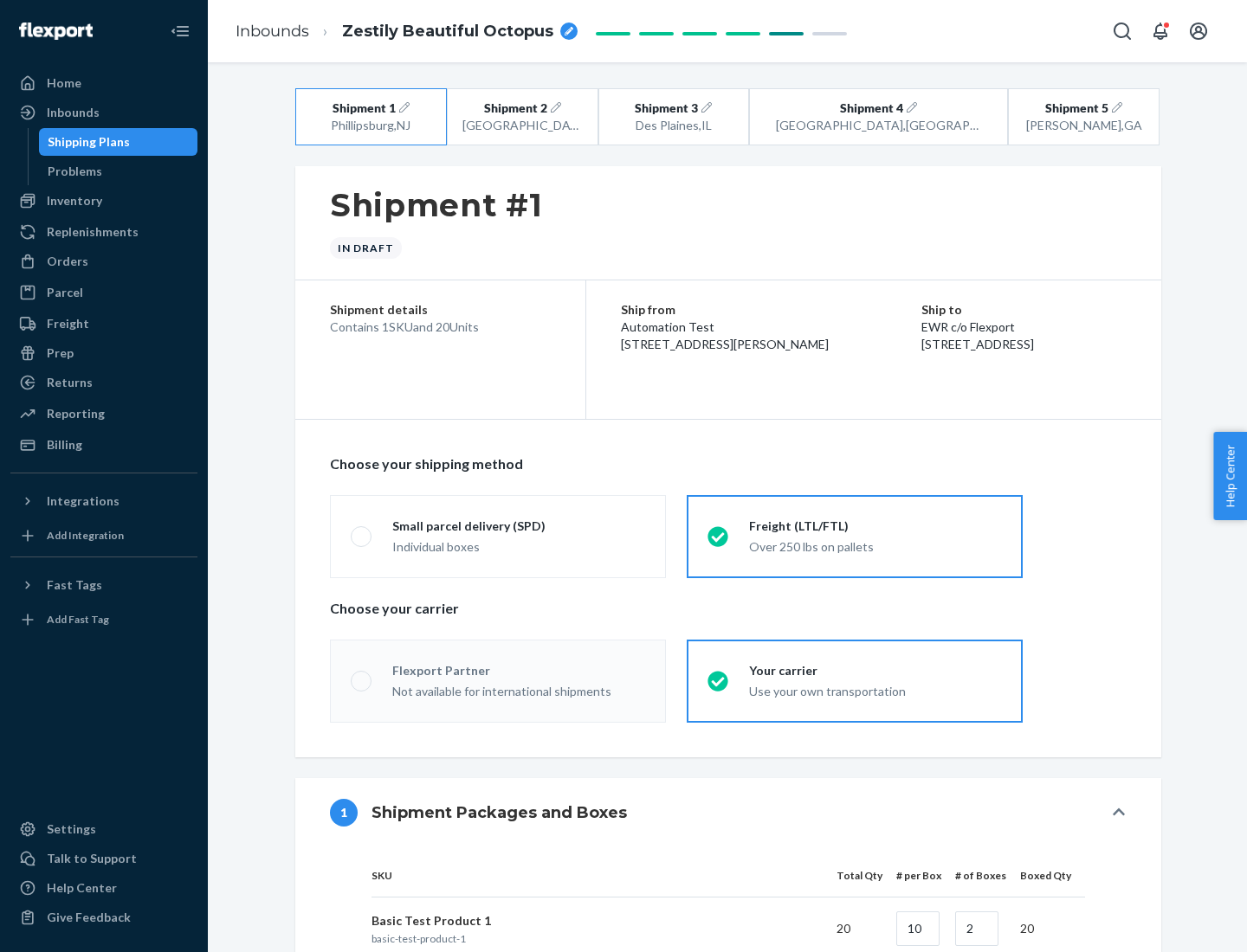
radio input "true"
radio input "false"
radio input "true"
radio input "false"
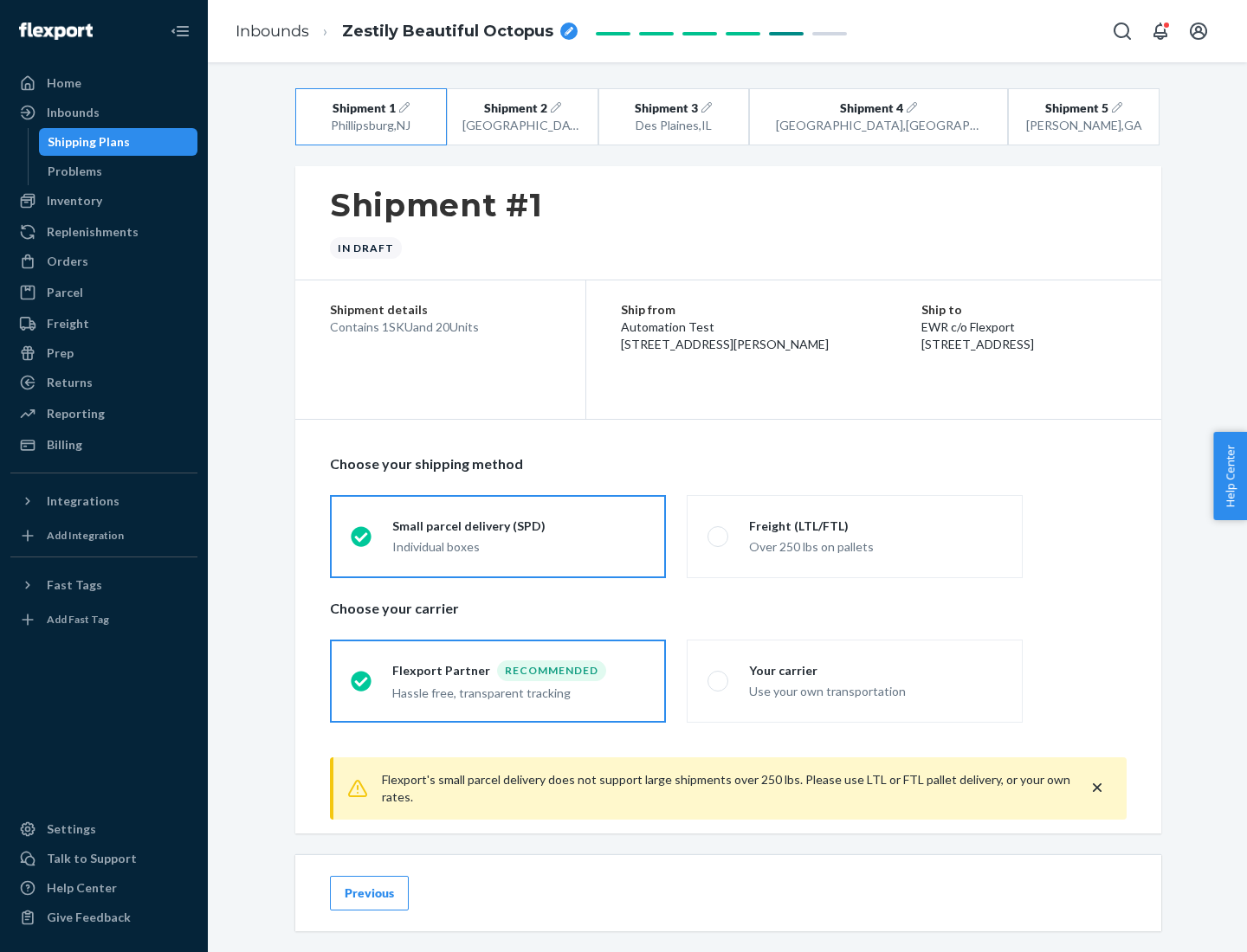
scroll to position [19, 0]
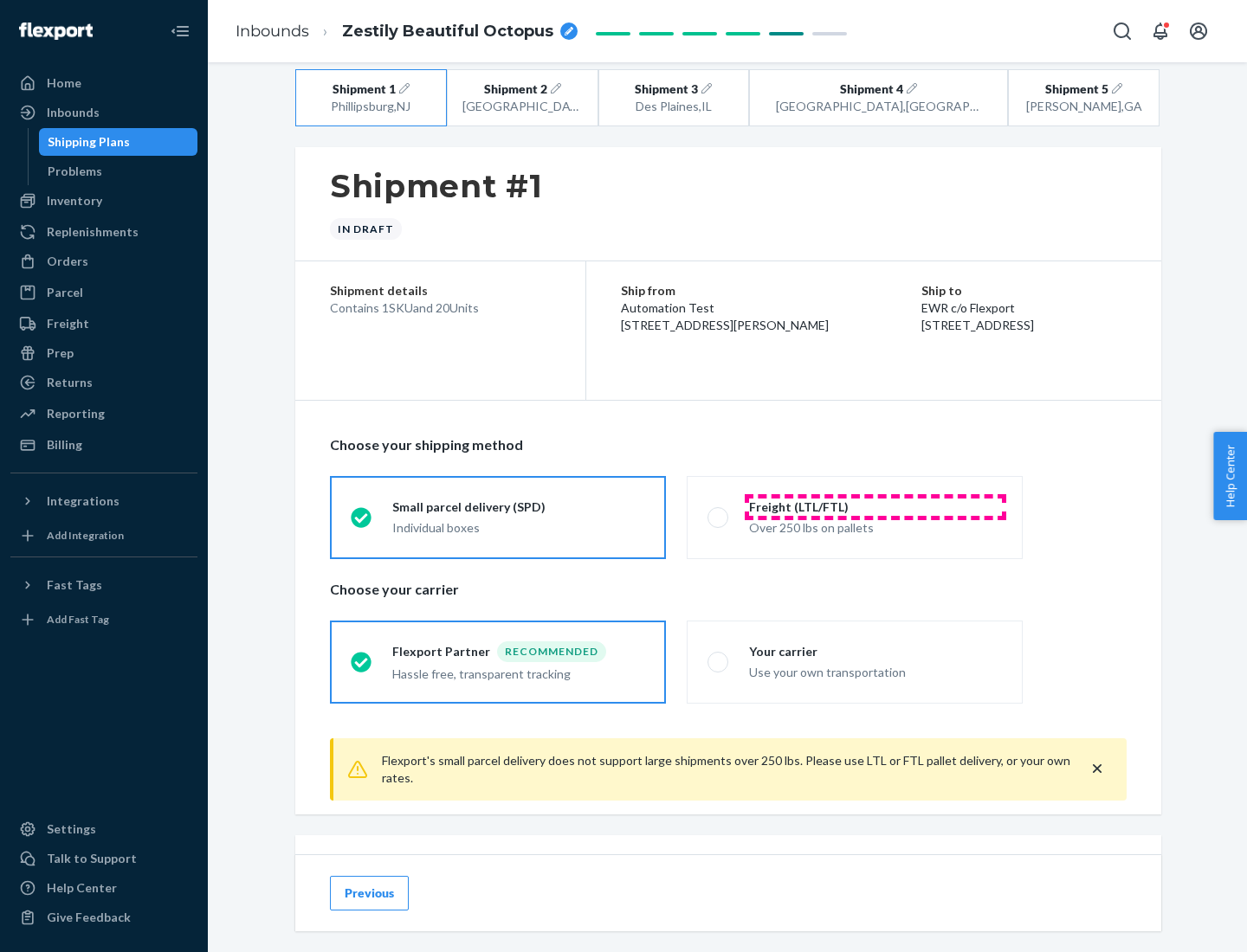
click at [876, 506] on div "Freight (LTL/FTL)" at bounding box center [876, 507] width 253 height 17
click at [719, 511] on input "Freight (LTL/FTL) Over 250 lbs on pallets" at bounding box center [713, 517] width 12 height 12
radio input "true"
radio input "false"
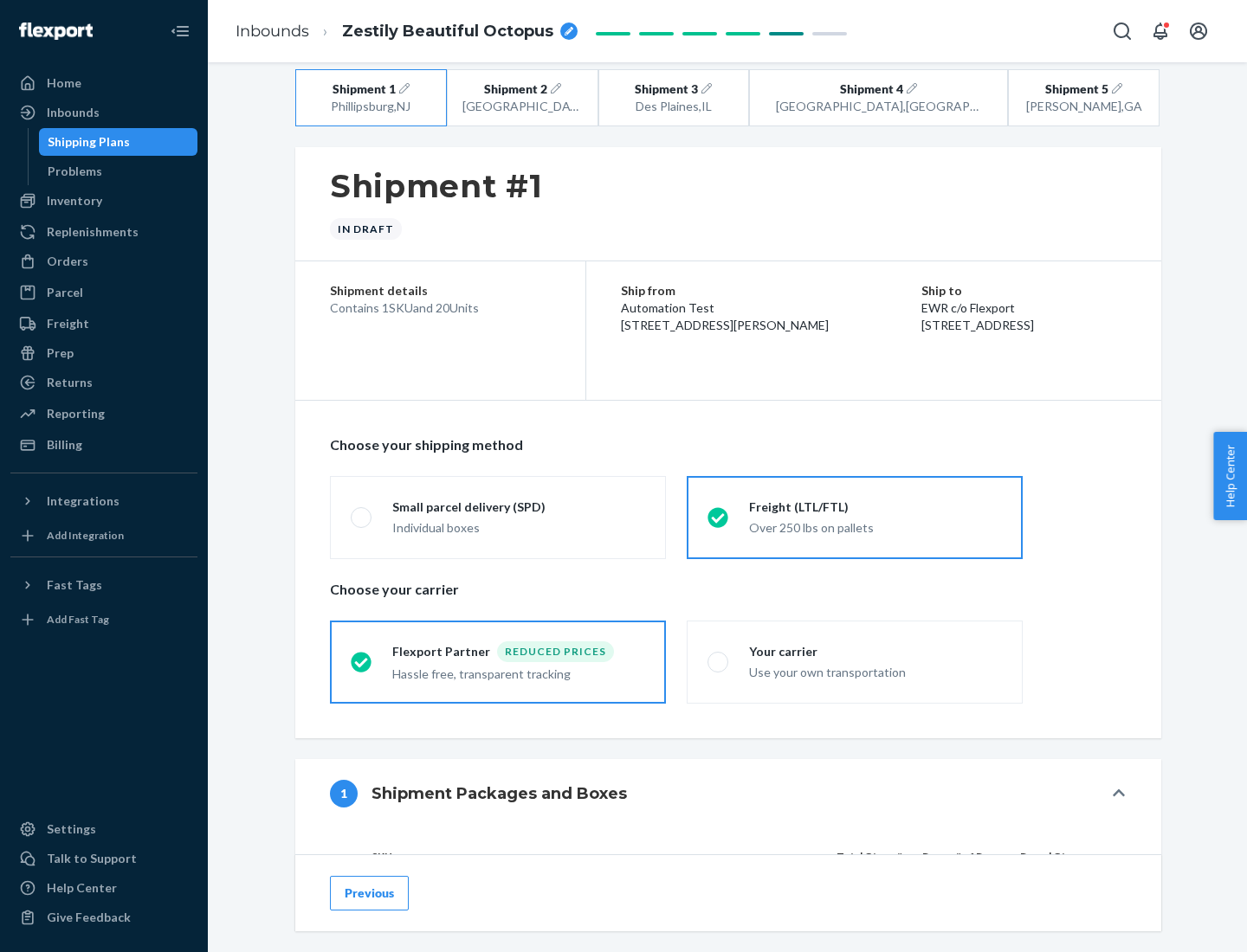
scroll to position [163, 0]
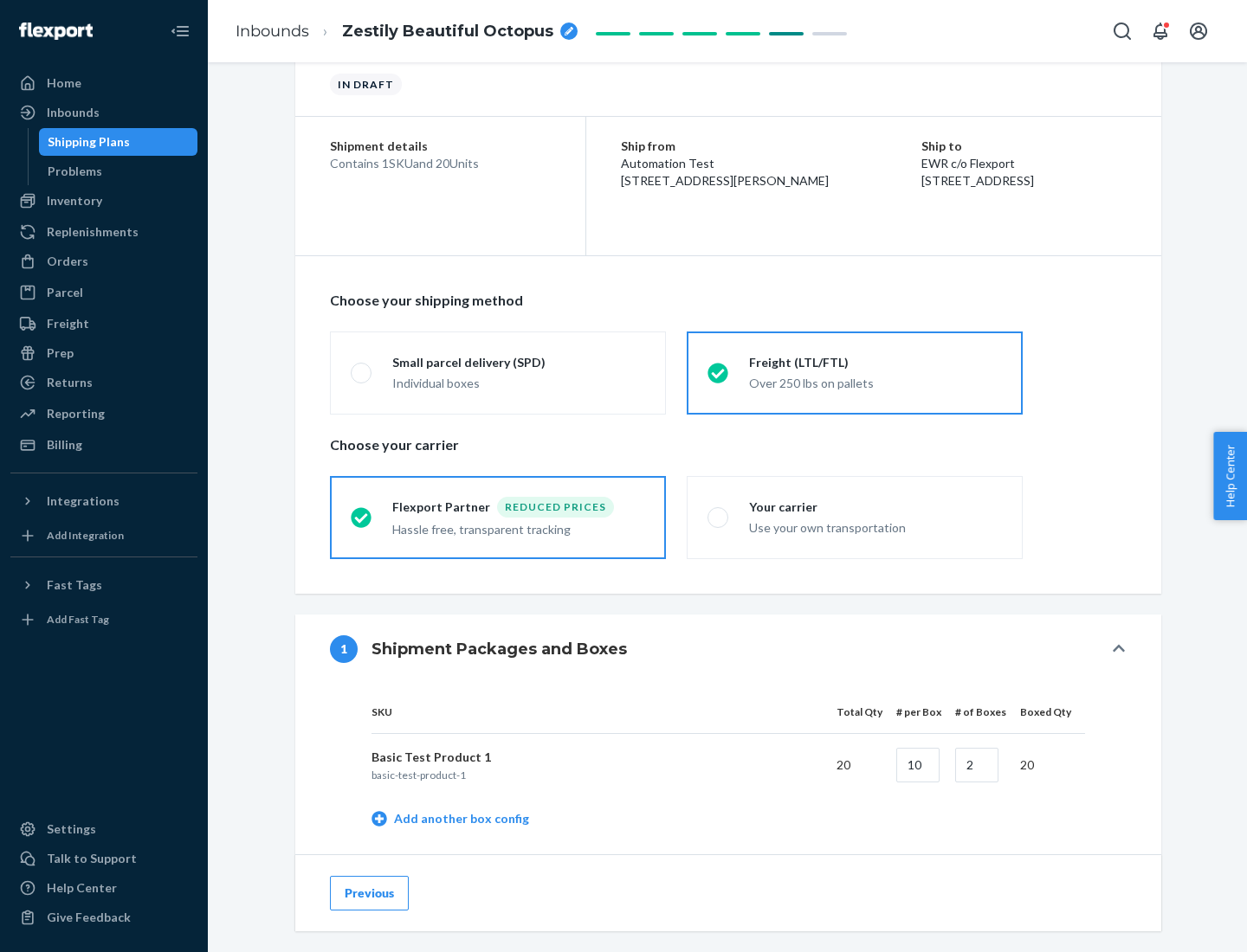
click at [876, 506] on div "Your carrier" at bounding box center [876, 507] width 253 height 17
click at [719, 511] on input "Your carrier Use your own transportation" at bounding box center [713, 517] width 12 height 12
radio input "true"
radio input "false"
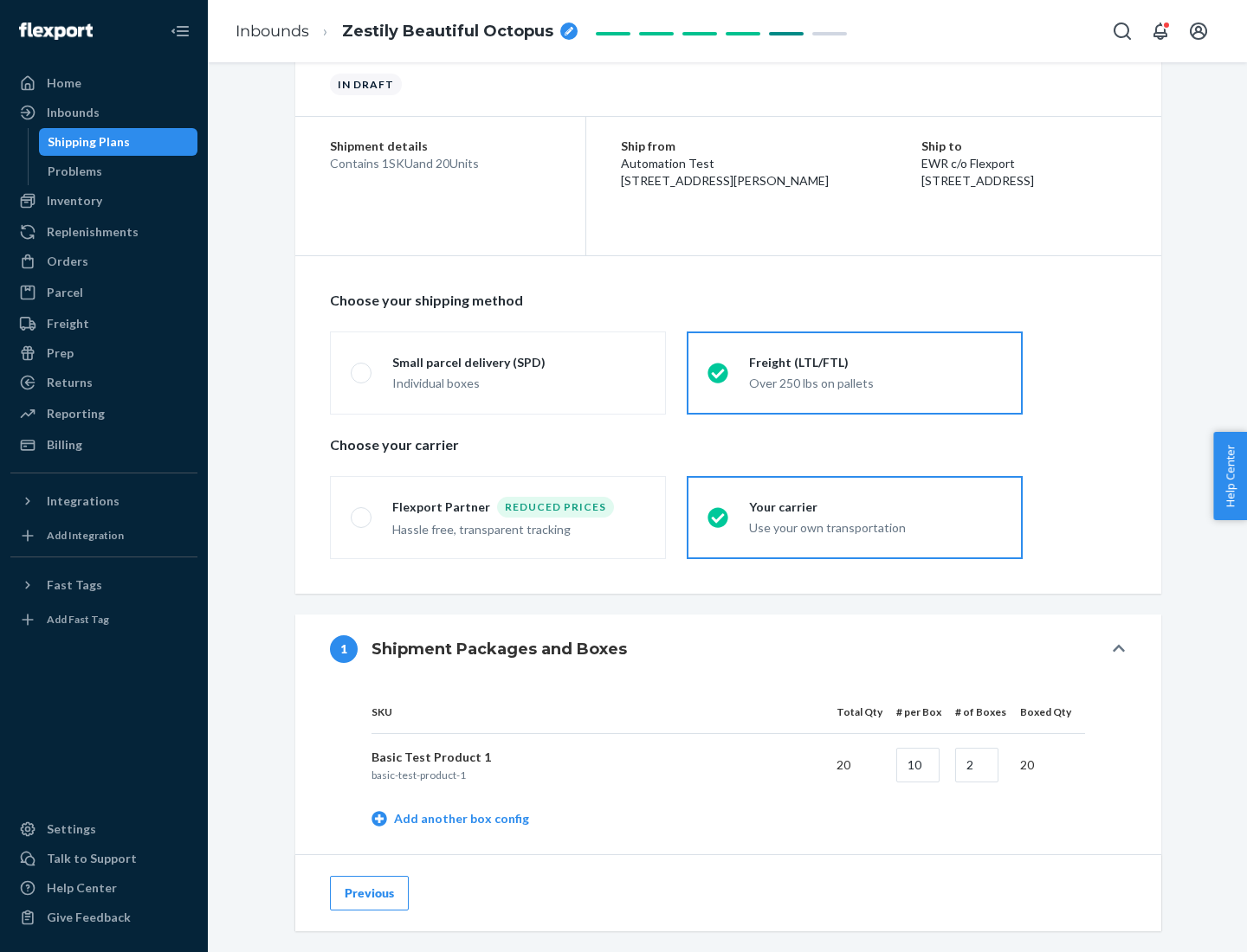
scroll to position [547, 0]
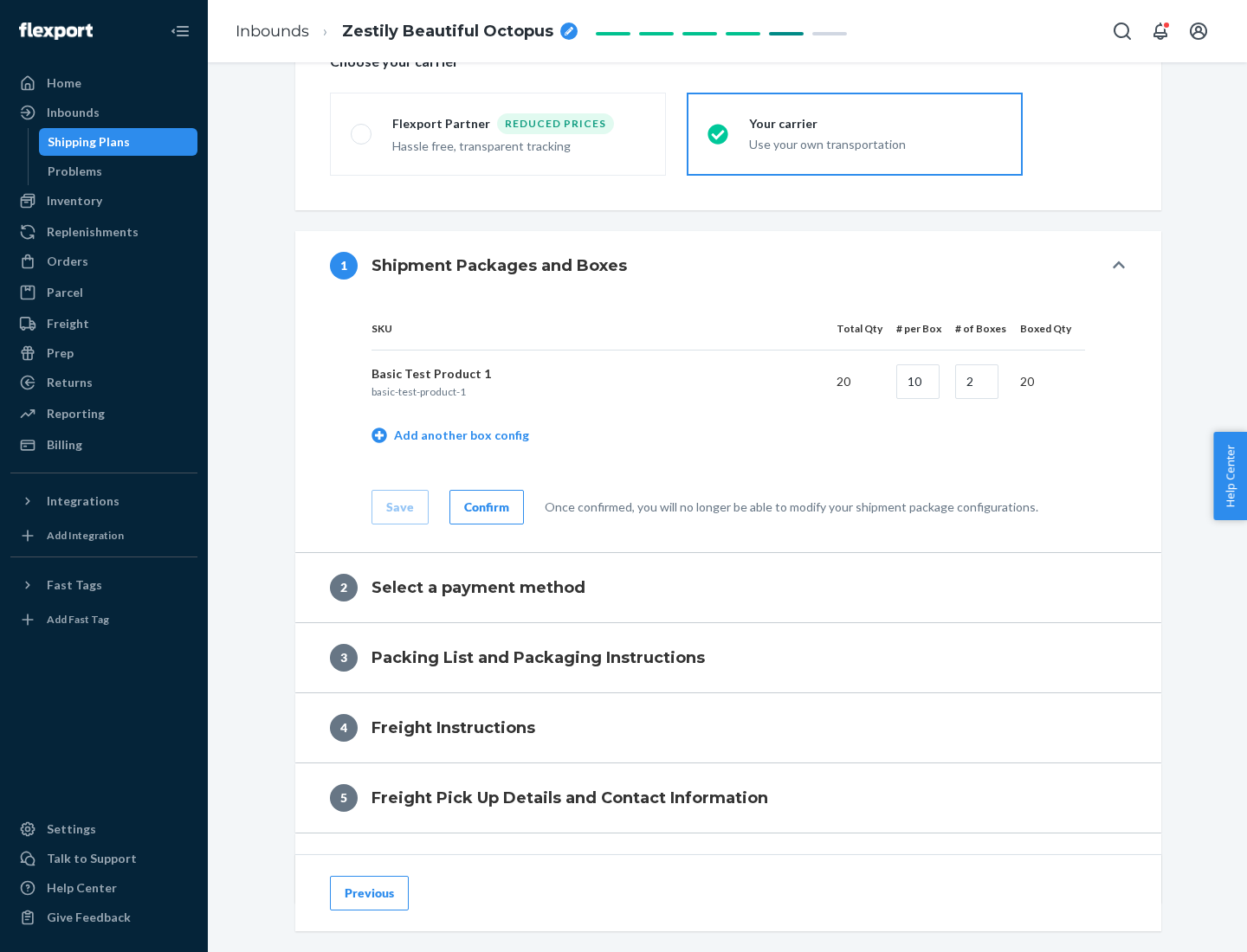
click at [484, 506] on div "Confirm" at bounding box center [486, 507] width 45 height 17
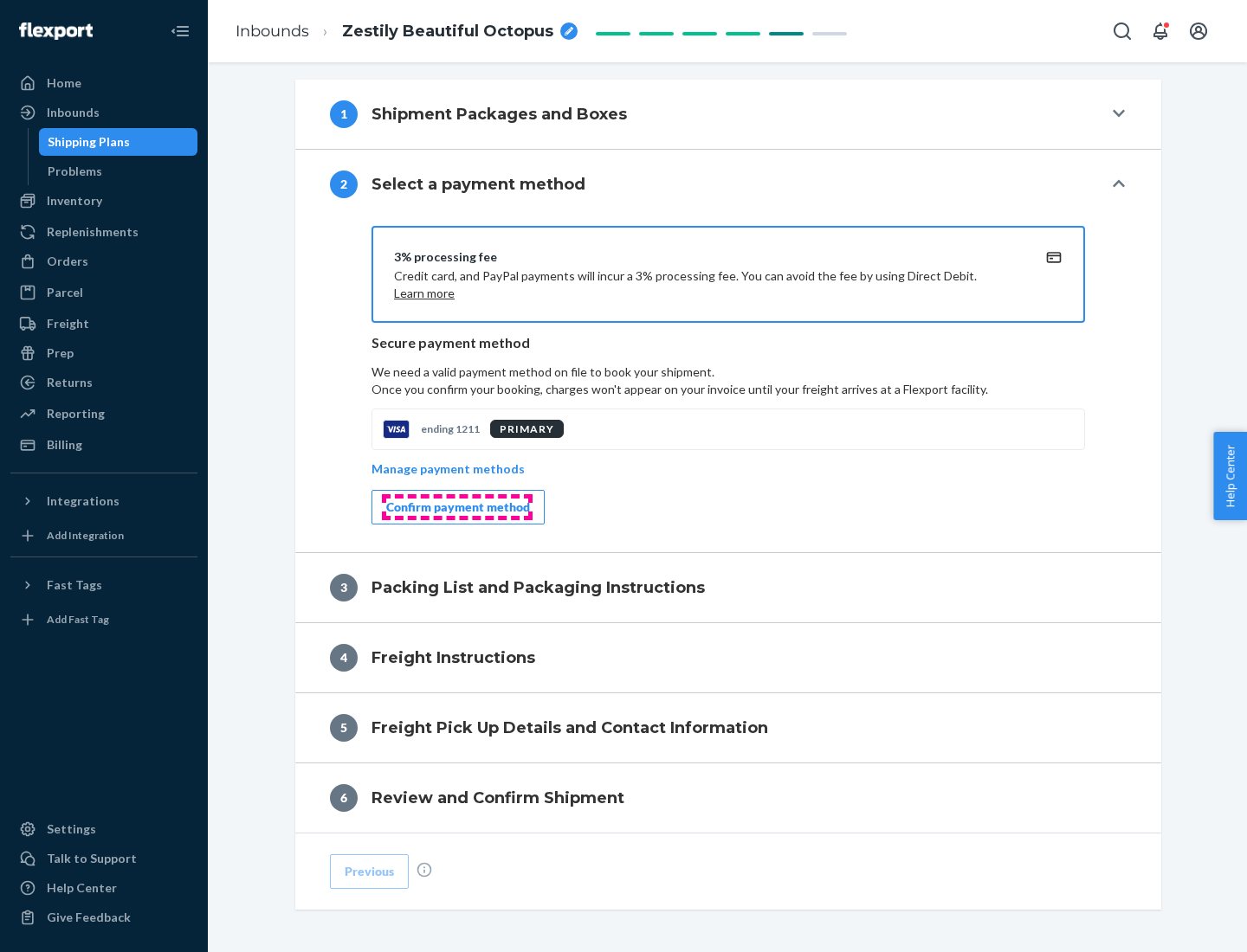
click at [456, 507] on div "Confirm payment method" at bounding box center [458, 507] width 144 height 17
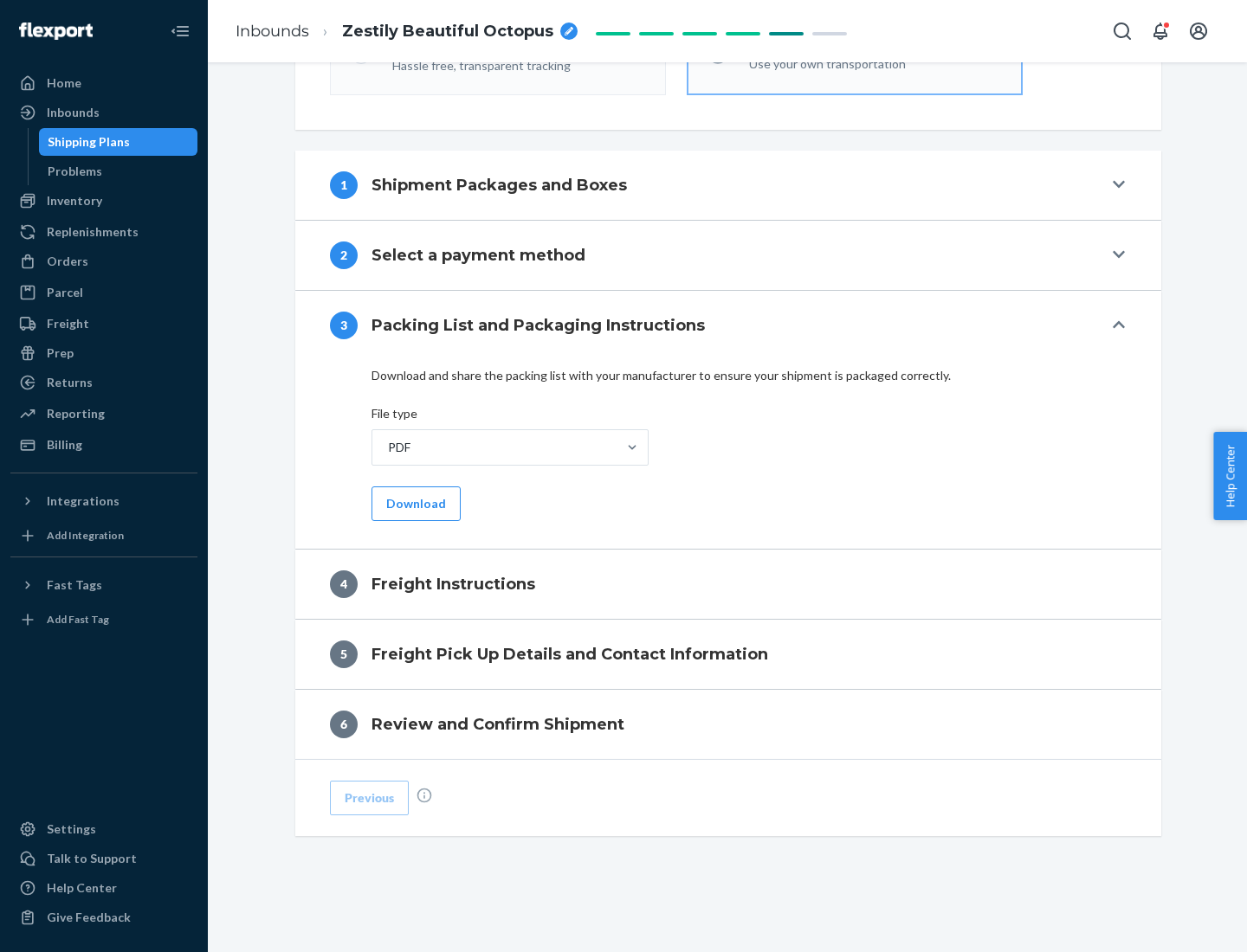
scroll to position [624, 0]
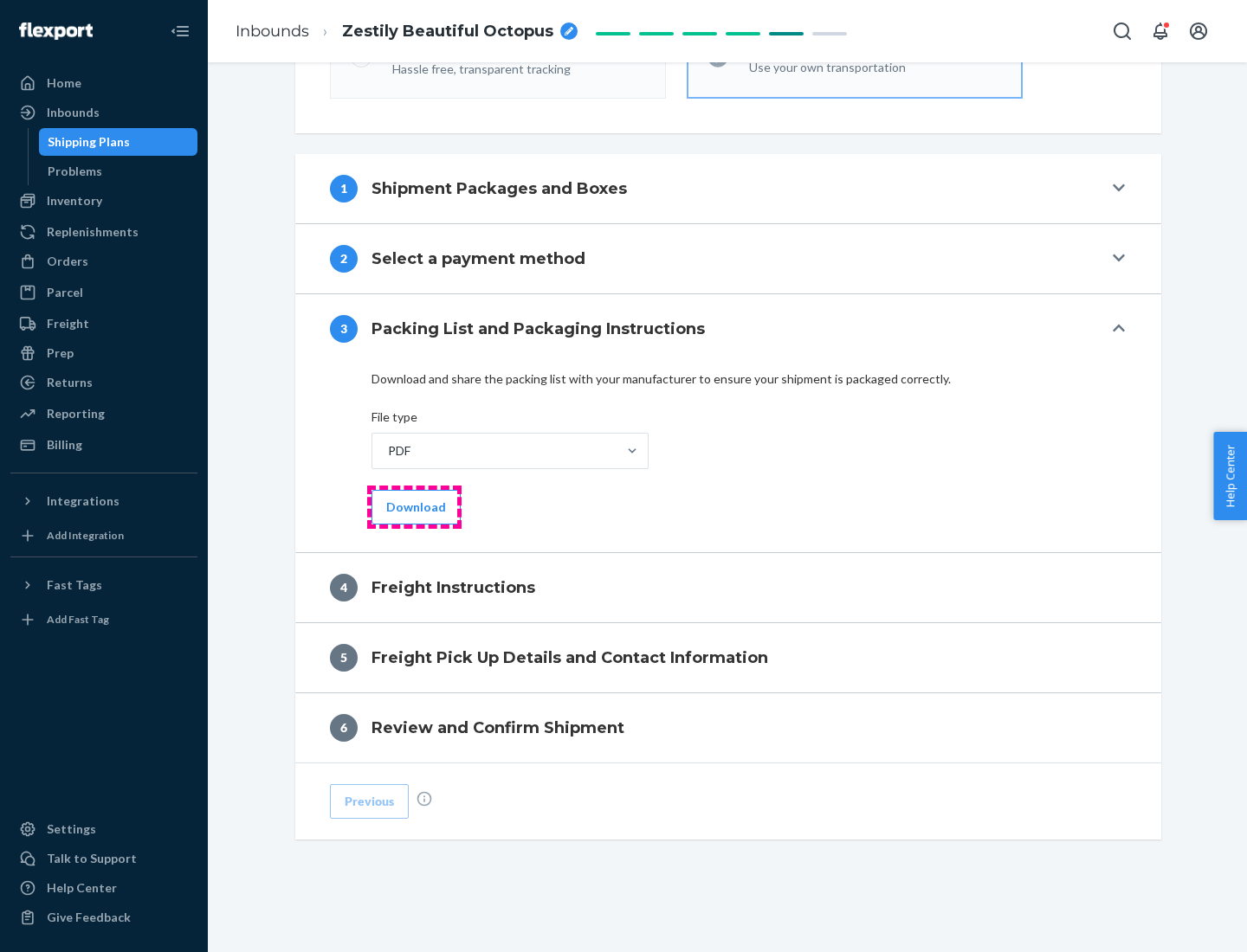
click at [414, 506] on button "Download" at bounding box center [416, 507] width 89 height 35
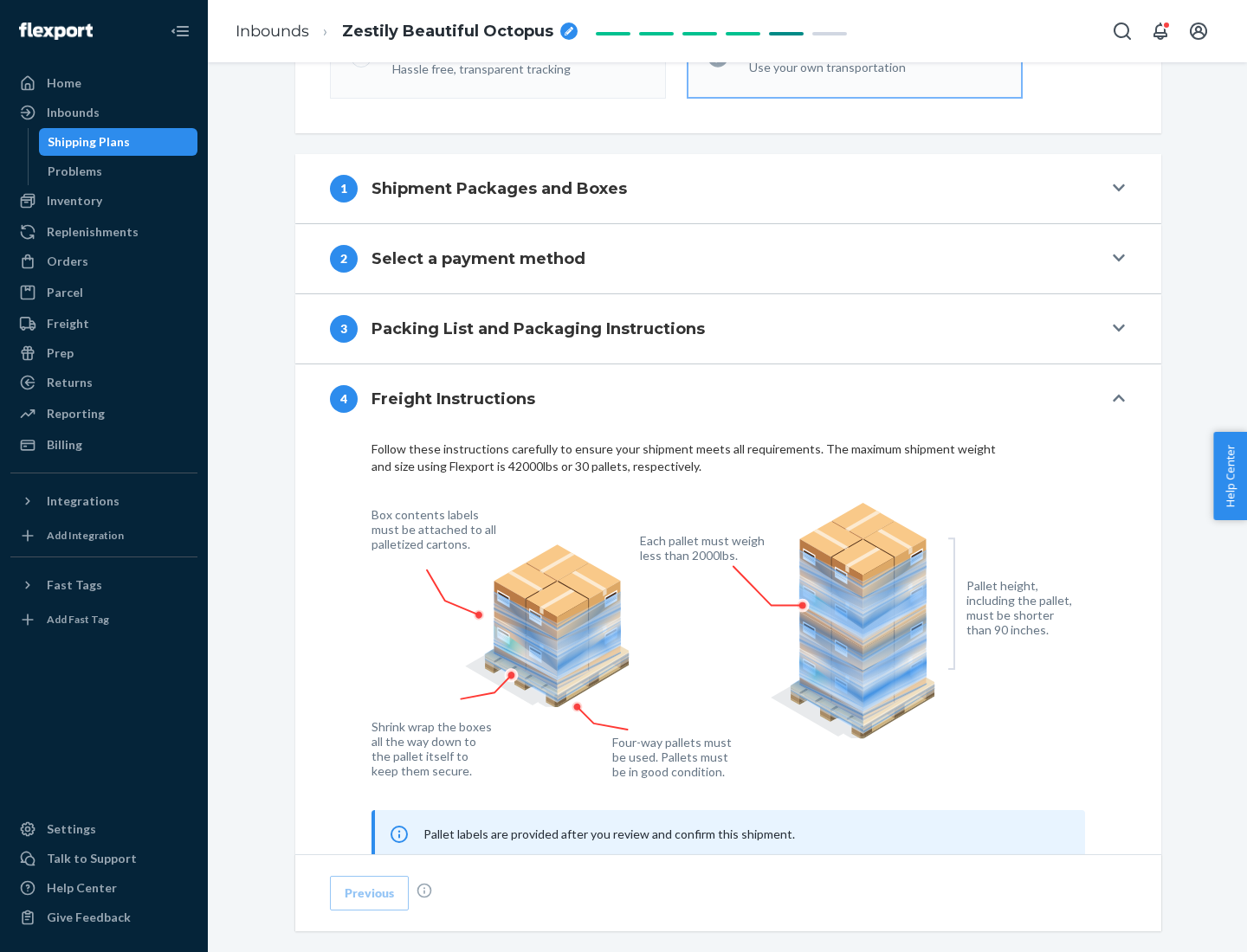
scroll to position [1047, 0]
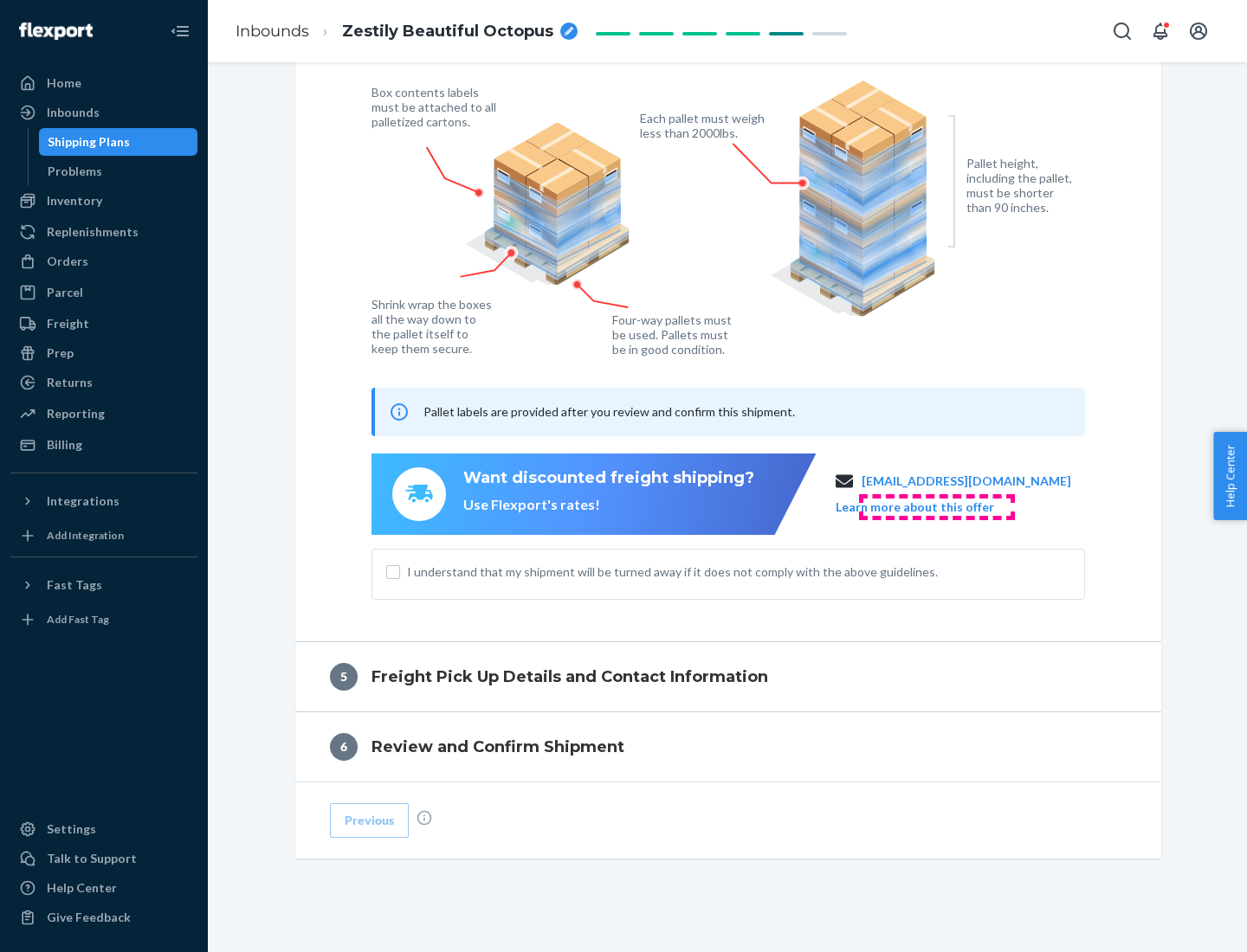
click at [936, 506] on button "Learn more about this offer" at bounding box center [915, 507] width 159 height 17
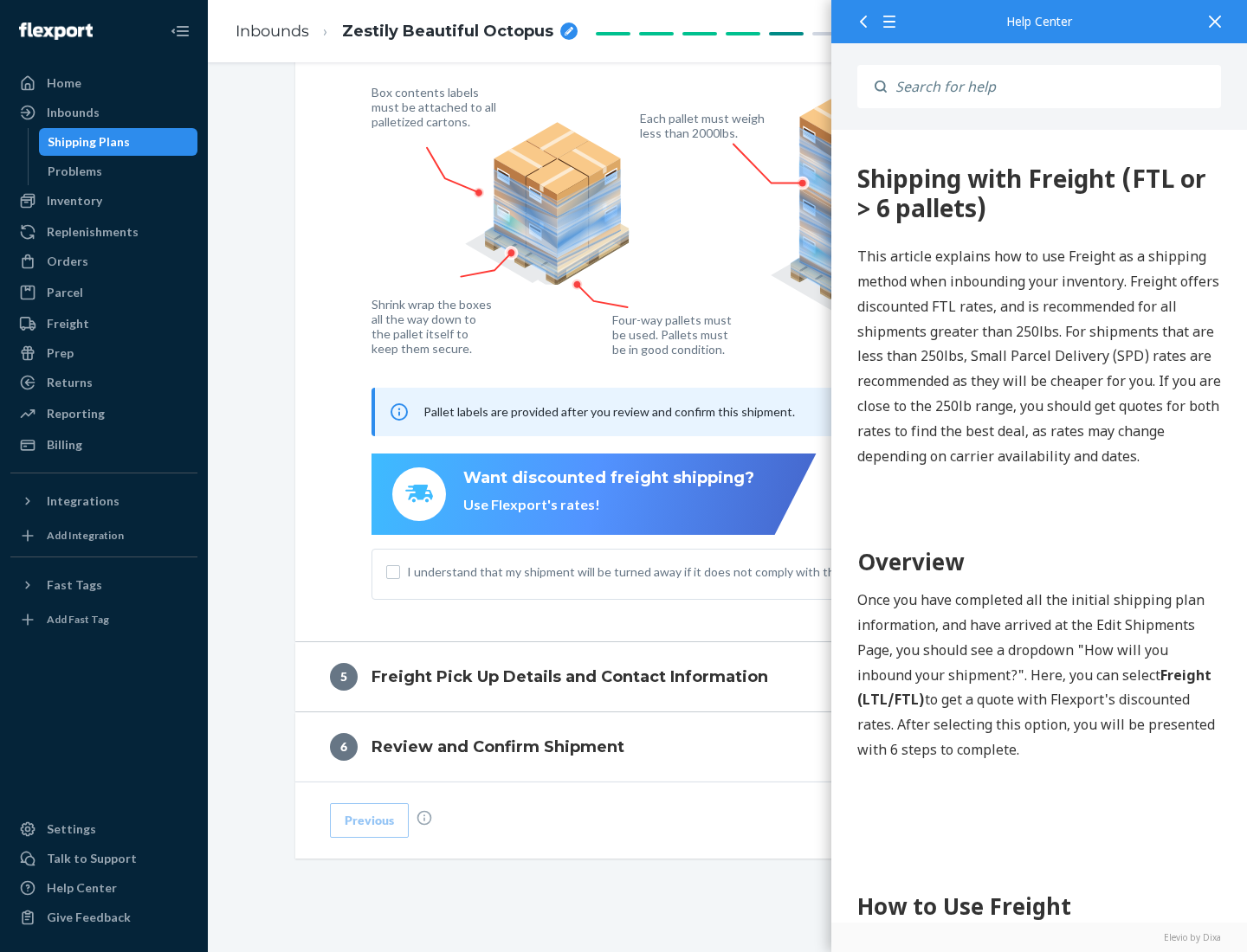
scroll to position [0, 0]
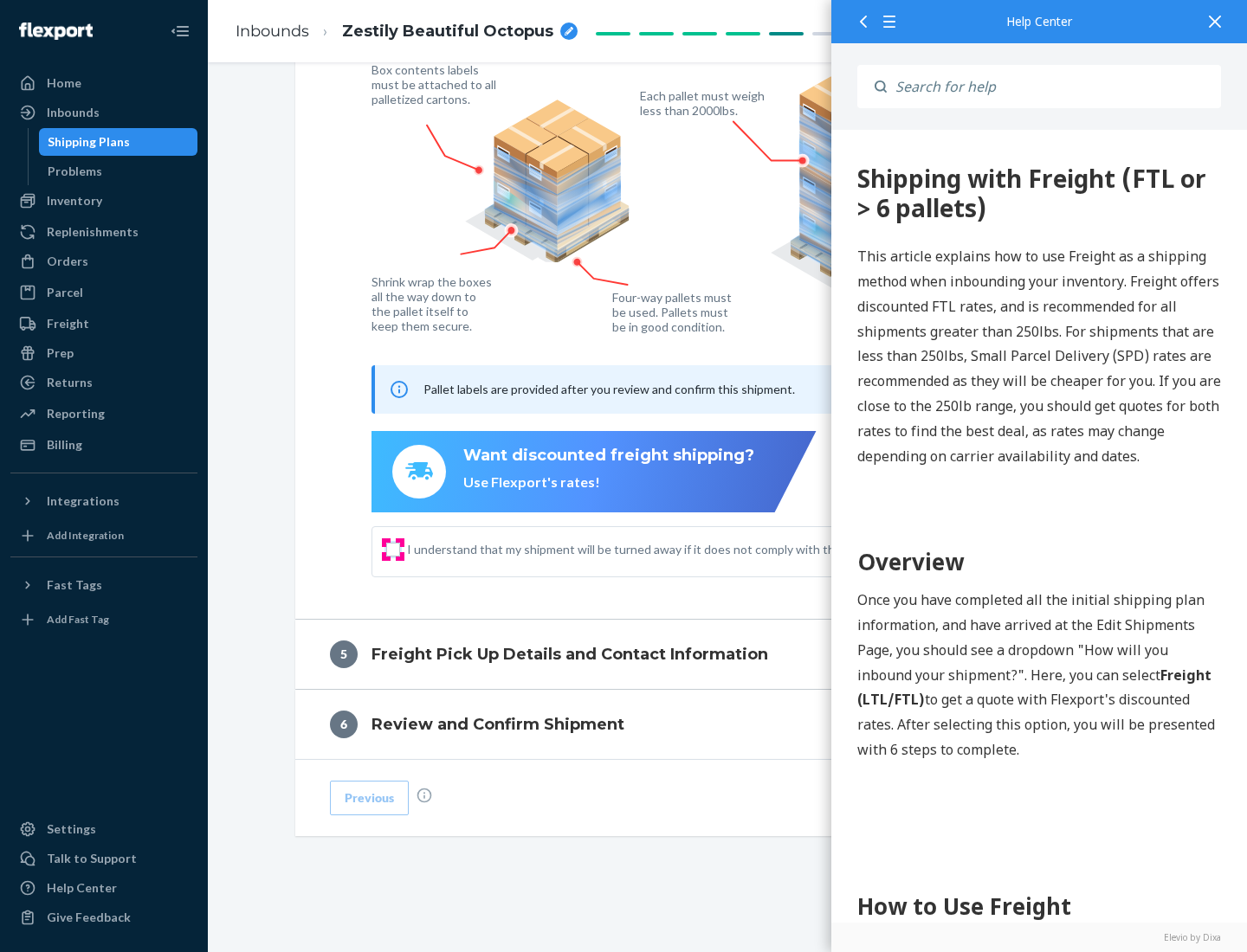
click at [393, 549] on input "I understand that my shipment will be turned away if it does not comply with th…" at bounding box center [393, 550] width 14 height 14
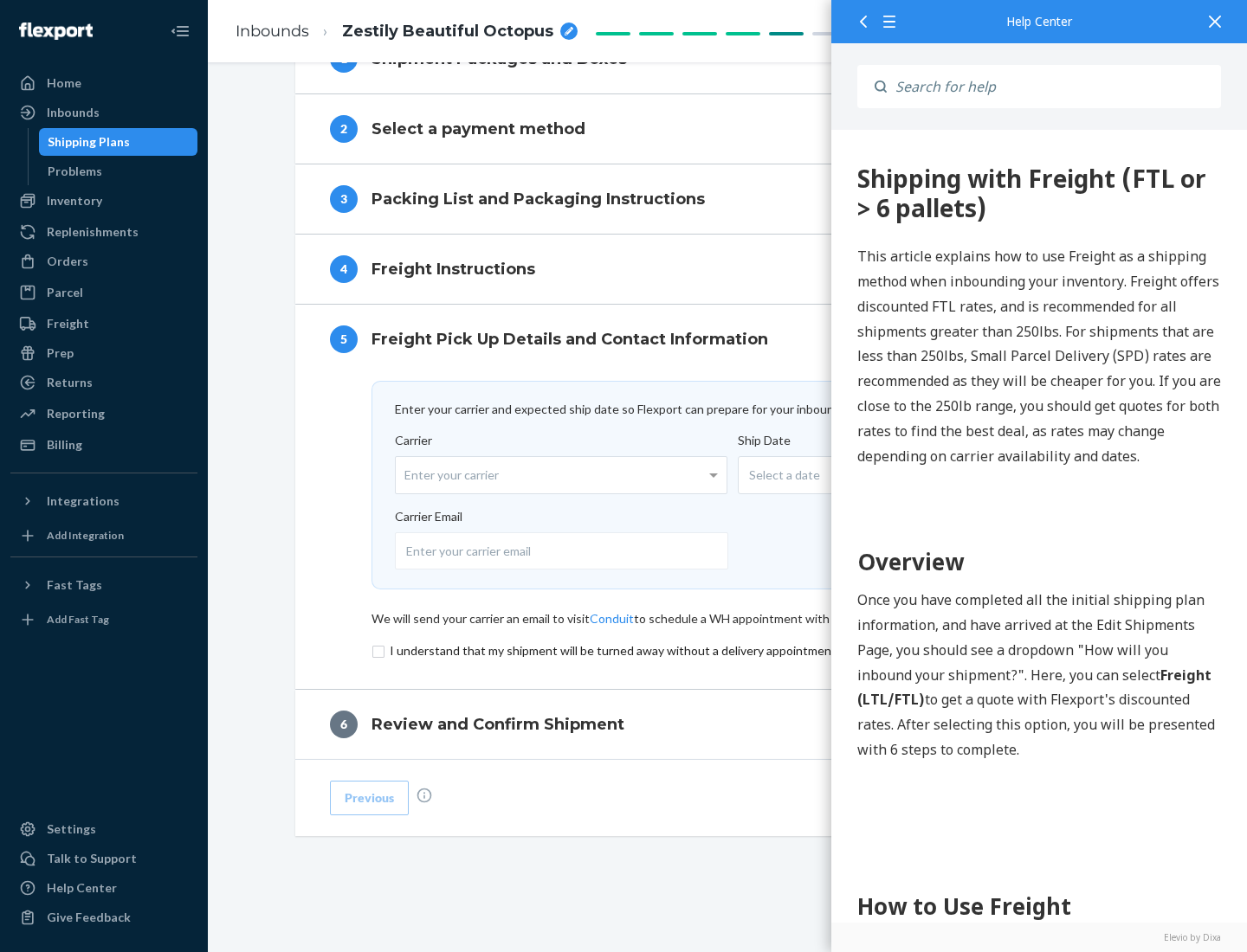
scroll to position [754, 0]
click at [728, 650] on input "checkbox" at bounding box center [728, 651] width 713 height 21
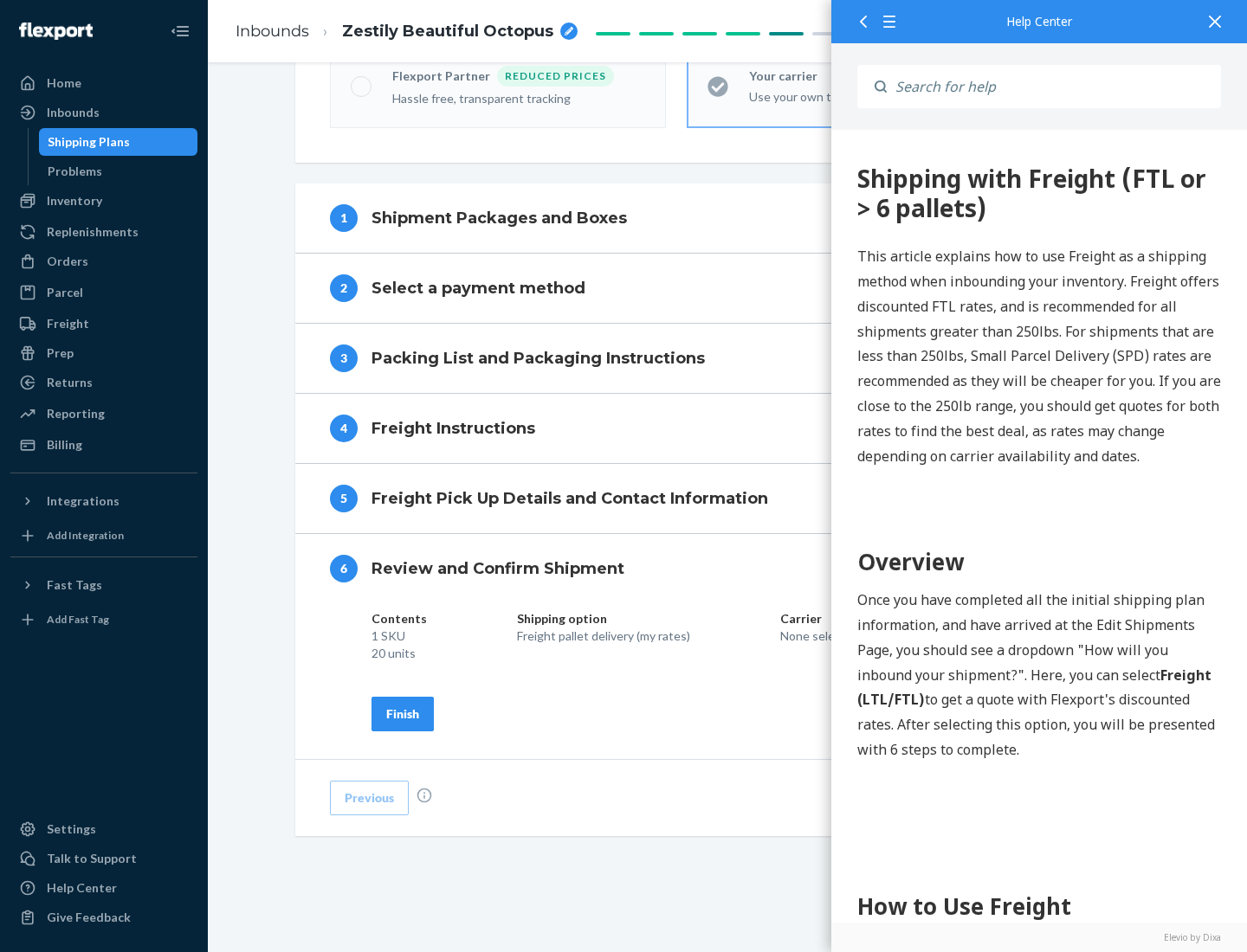
scroll to position [594, 0]
click at [403, 713] on div "Finish" at bounding box center [403, 714] width 33 height 17
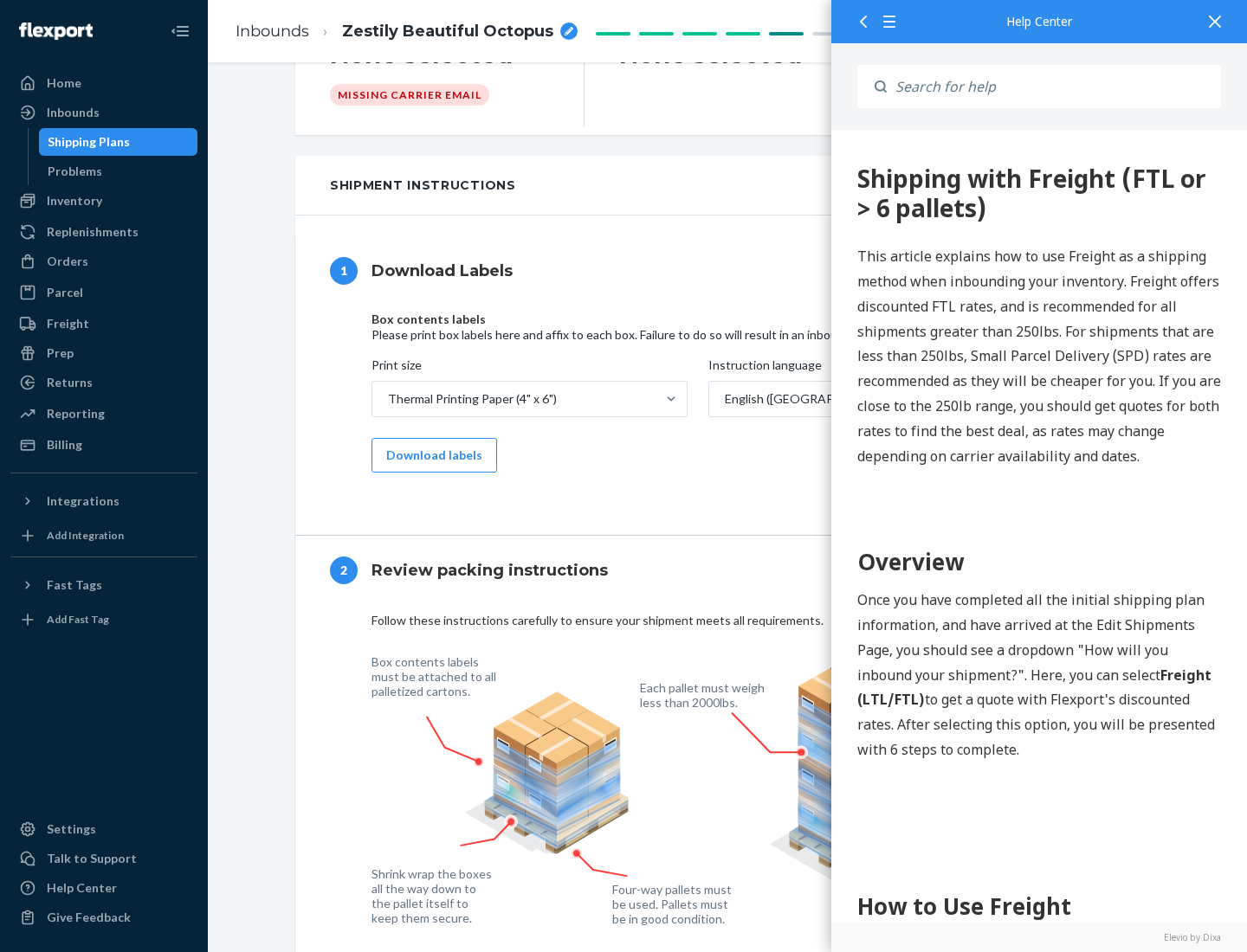
scroll to position [0, 0]
